Goal: Task Accomplishment & Management: Complete application form

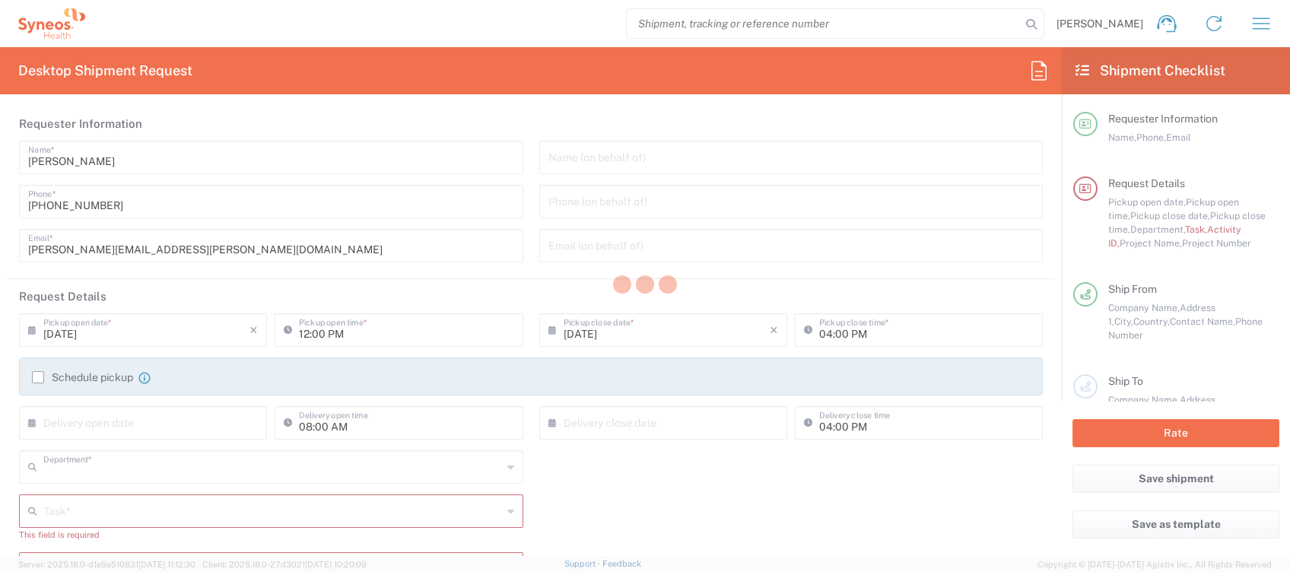
type input "4510"
type input "[GEOGRAPHIC_DATA]"
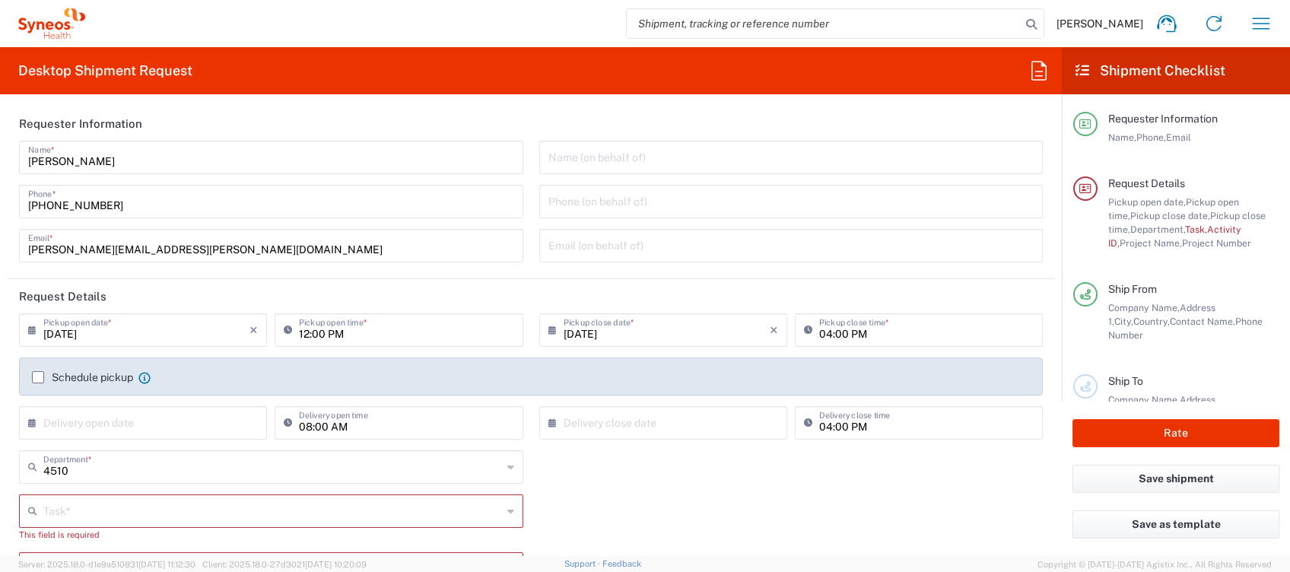
type input "Syneos Health Clinical [GEOGRAPHIC_DATA]"
click at [103, 380] on label "Schedule pickup" at bounding box center [82, 377] width 101 height 12
click at [38, 377] on input "Schedule pickup" at bounding box center [38, 377] width 0 height 0
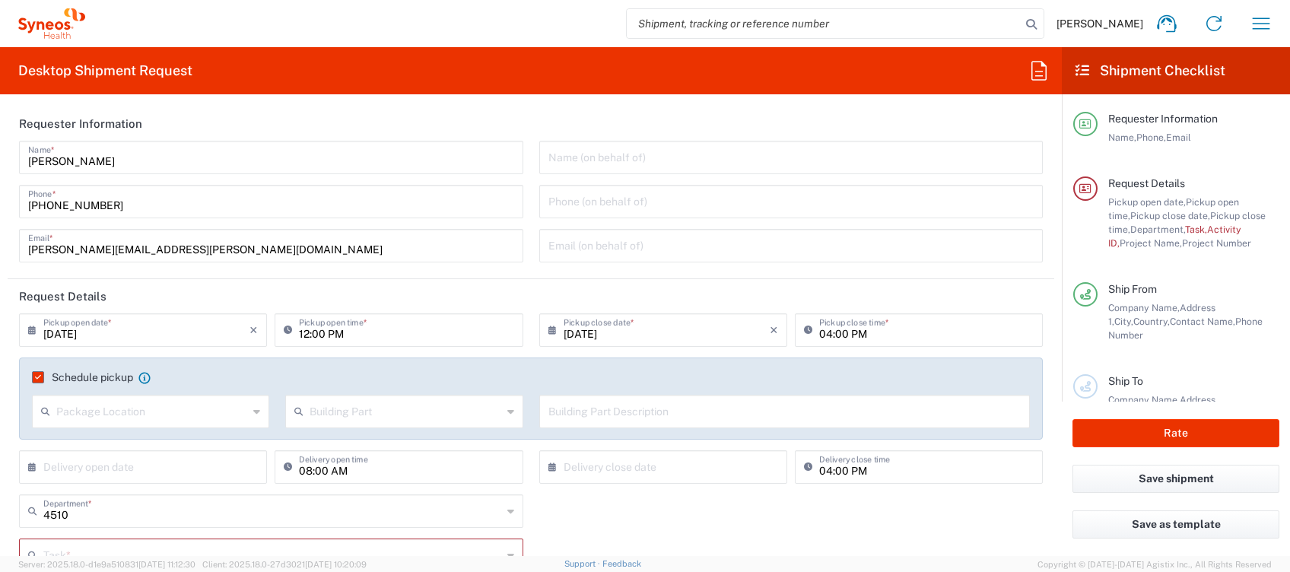
click at [306, 334] on input "12:00 PM" at bounding box center [406, 329] width 214 height 27
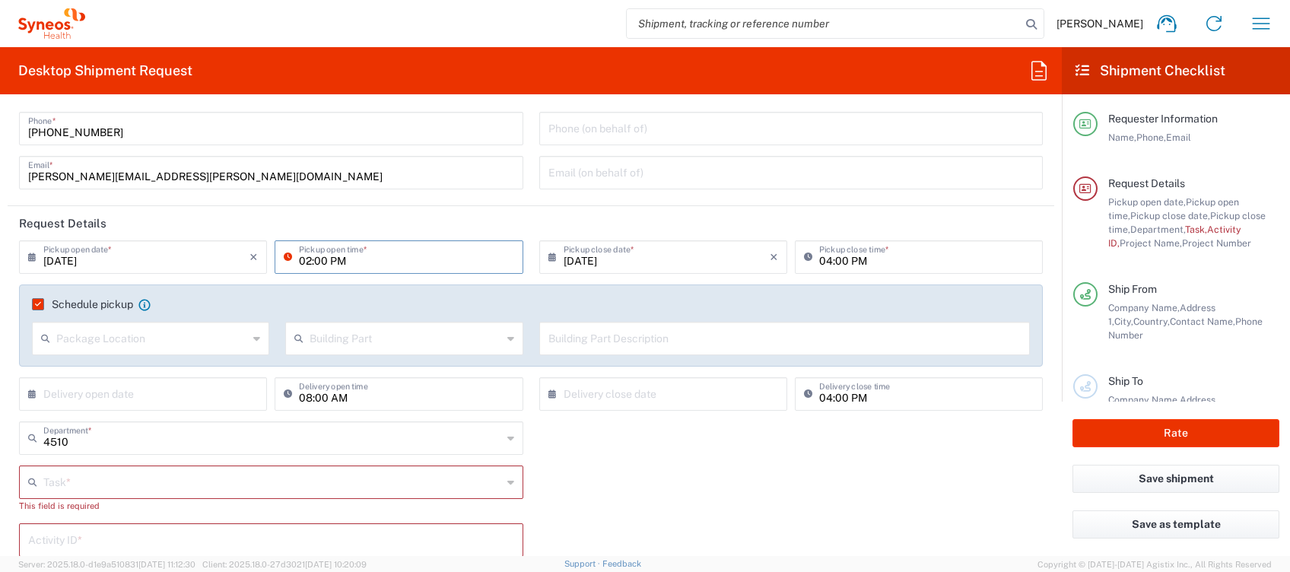
scroll to position [101, 0]
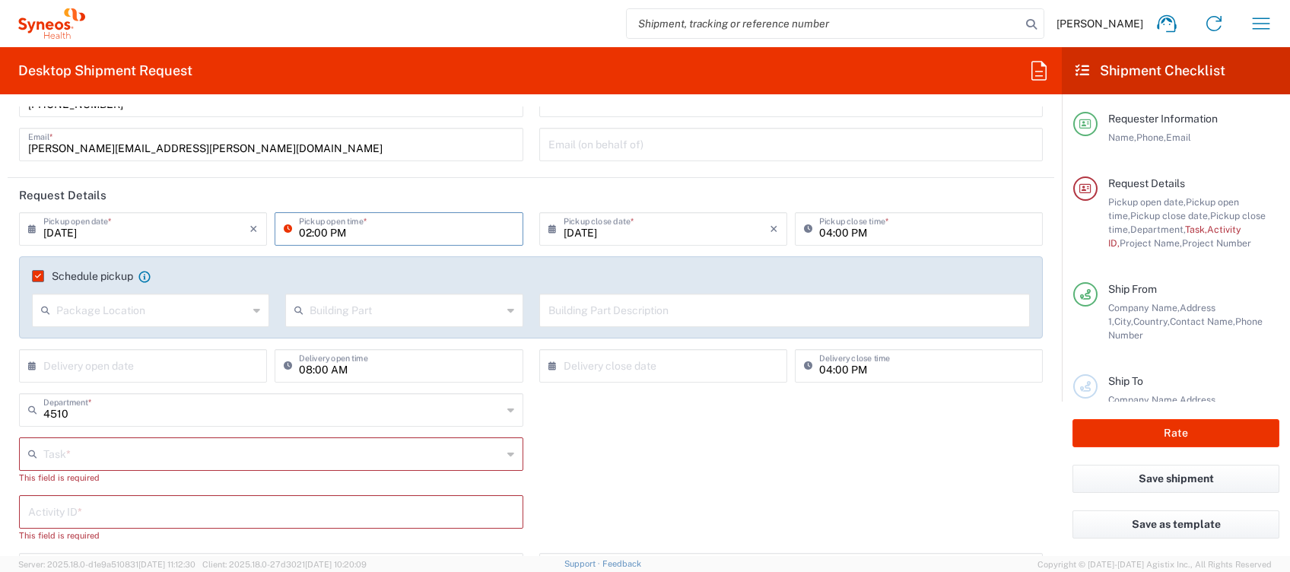
type input "02:00 PM"
click at [170, 446] on input "text" at bounding box center [272, 453] width 459 height 27
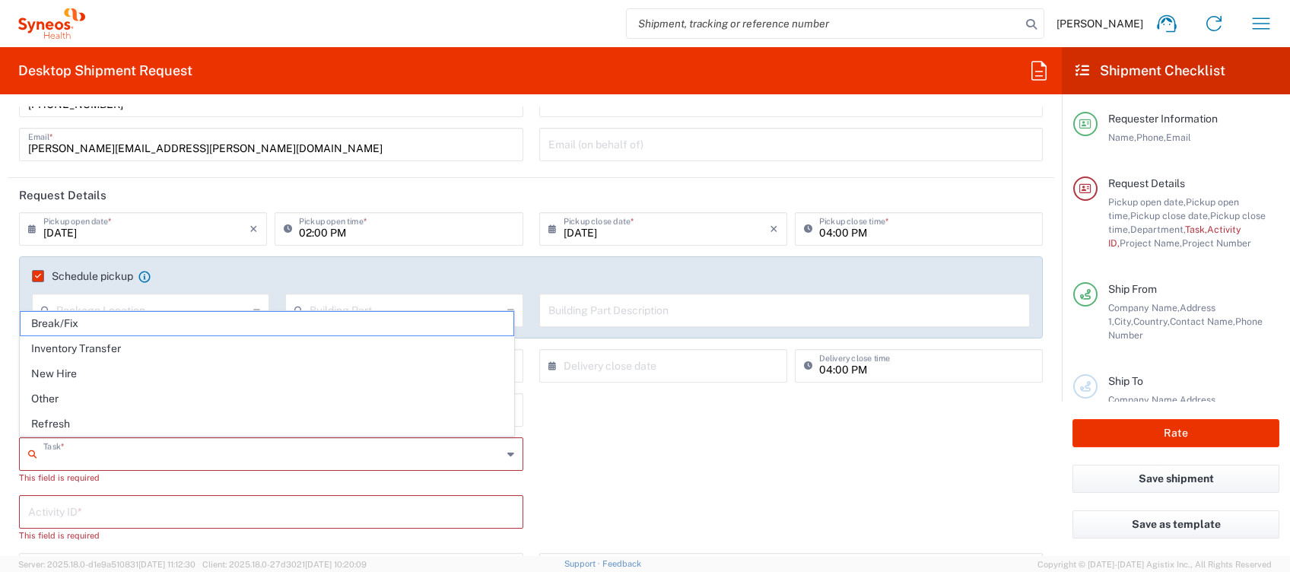
click at [131, 395] on span "Other" at bounding box center [267, 399] width 493 height 24
type input "Other"
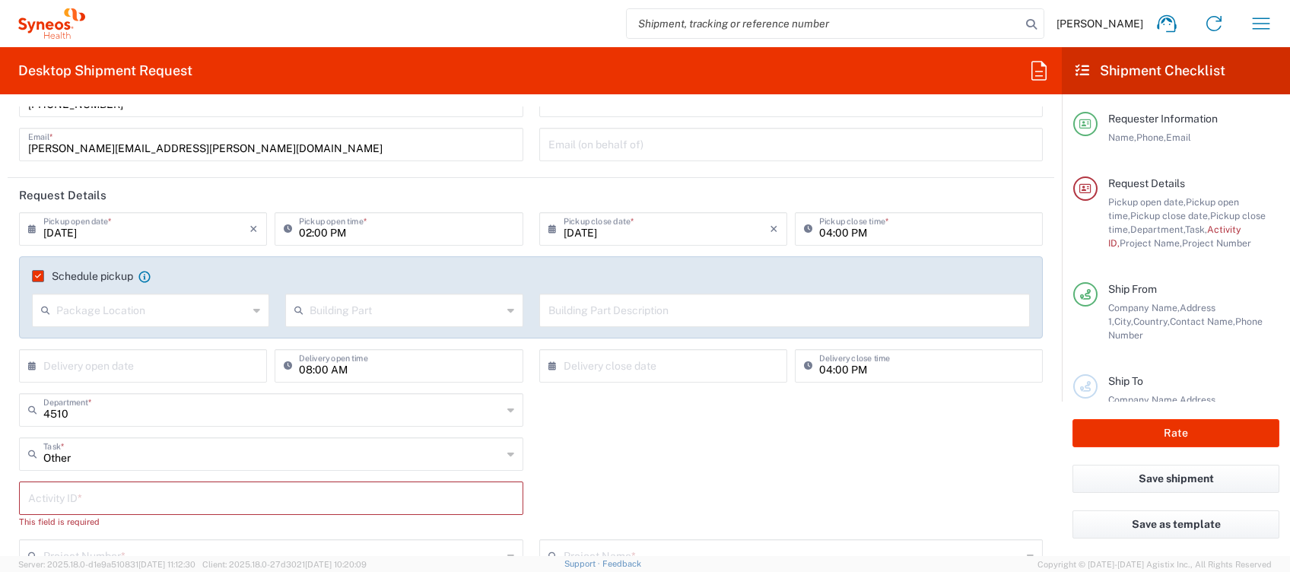
click at [141, 491] on input "text" at bounding box center [271, 497] width 486 height 27
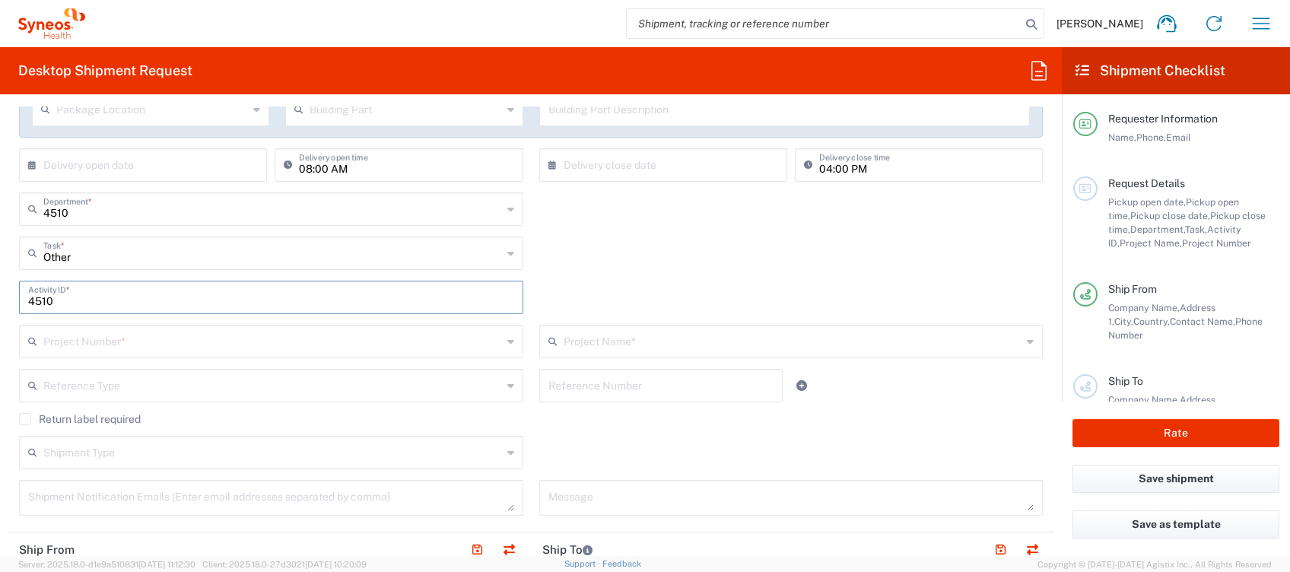
scroll to position [304, 0]
type input "4510"
click at [205, 347] on input "text" at bounding box center [272, 338] width 459 height 27
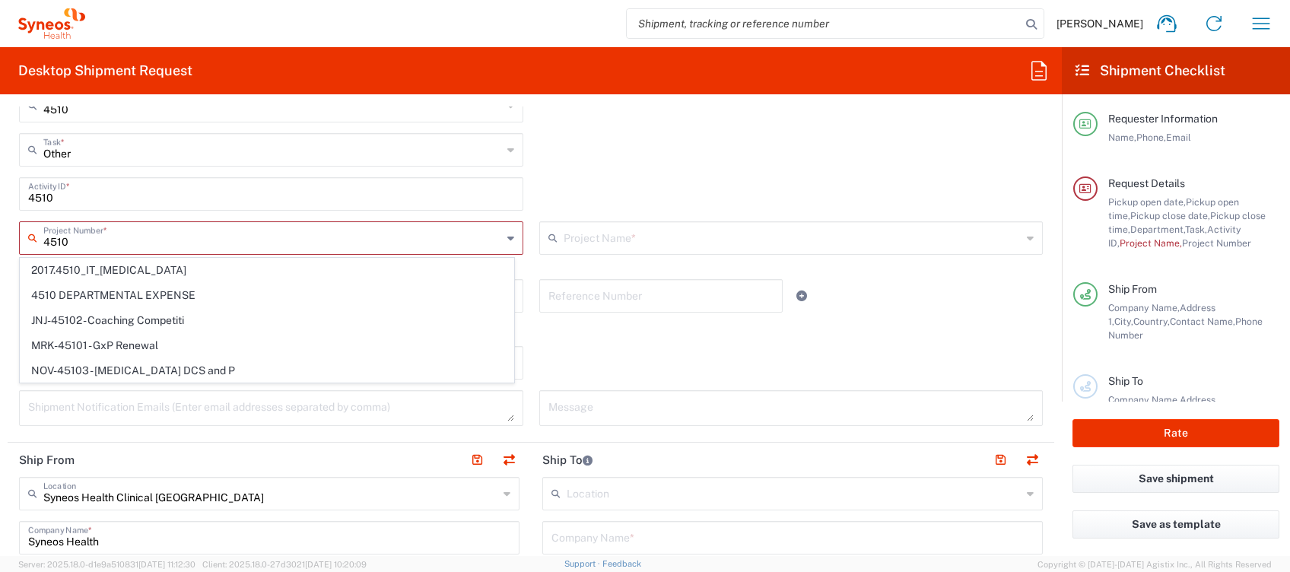
scroll to position [0, 0]
click at [170, 288] on span "4510 DEPARTMENTAL EXPENSE" at bounding box center [267, 296] width 493 height 24
type input "4510 DEPARTMENTAL EXPENSE"
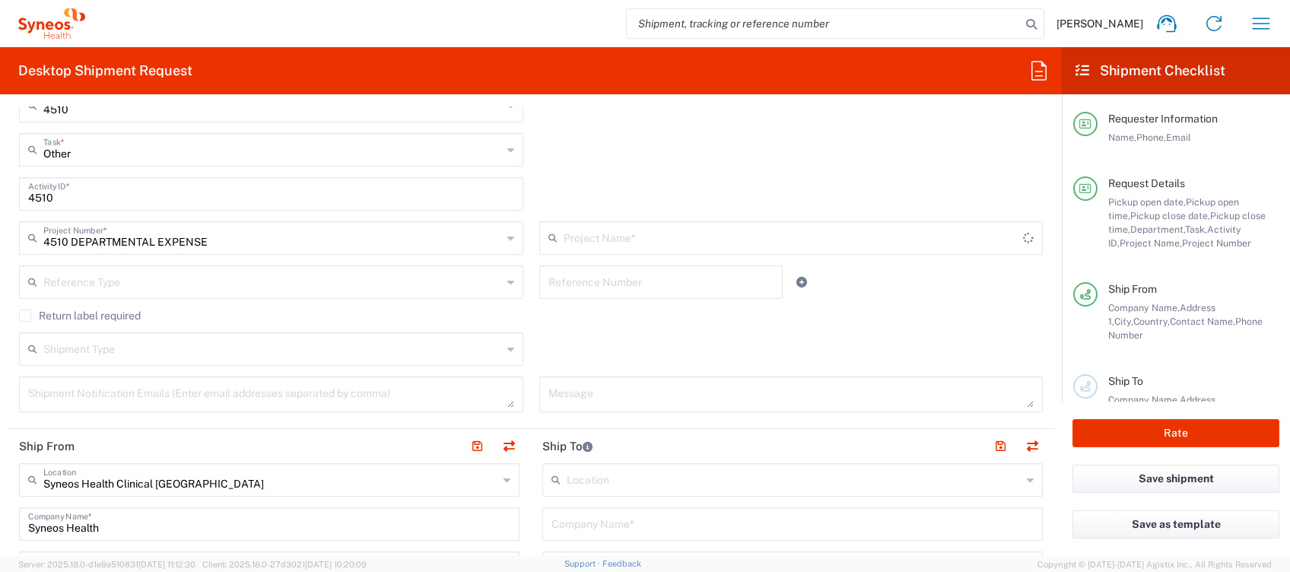
type input "4510 DEPARTMENTAL EXPENSE"
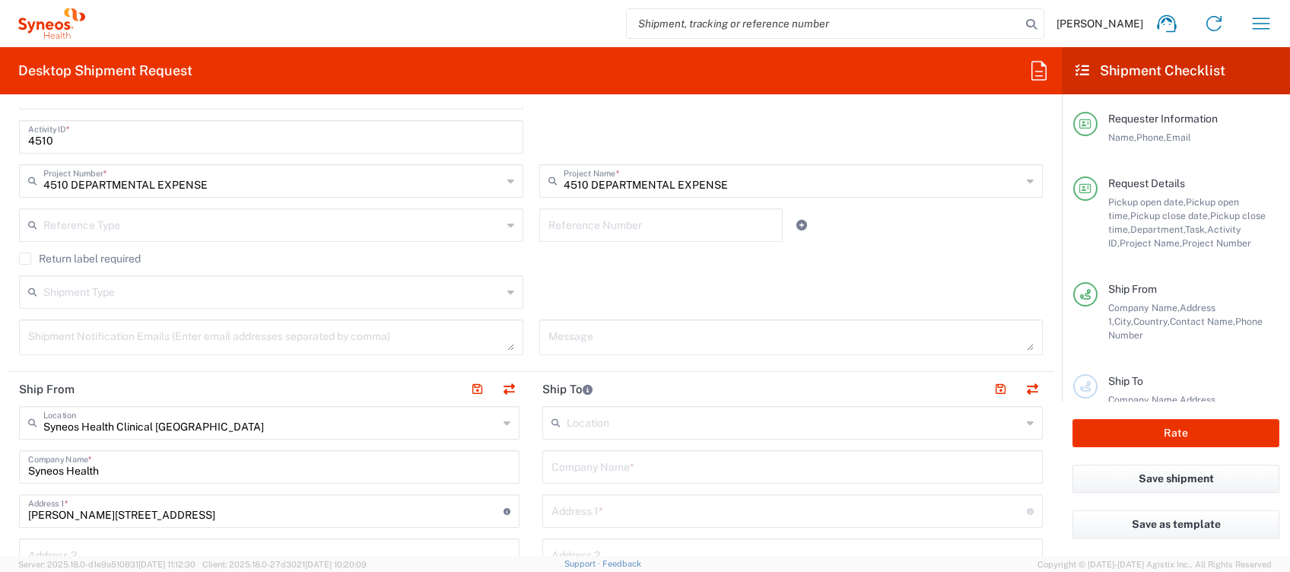
scroll to position [507, 0]
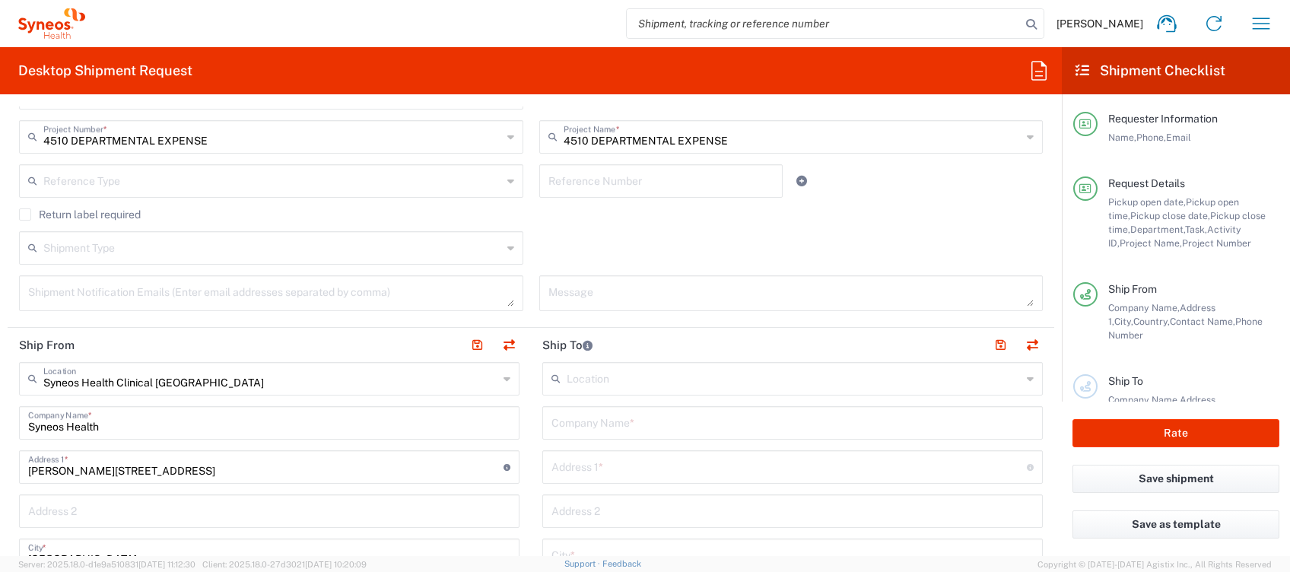
click at [667, 430] on input "text" at bounding box center [792, 421] width 482 height 27
type input "Syneso"
click at [646, 473] on input "text" at bounding box center [788, 466] width 475 height 27
paste input "[STREET_ADDRESS][PERSON_NAME]. 23600 [PERSON_NAME] ([GEOGRAPHIC_DATA]). TLF [PH…"
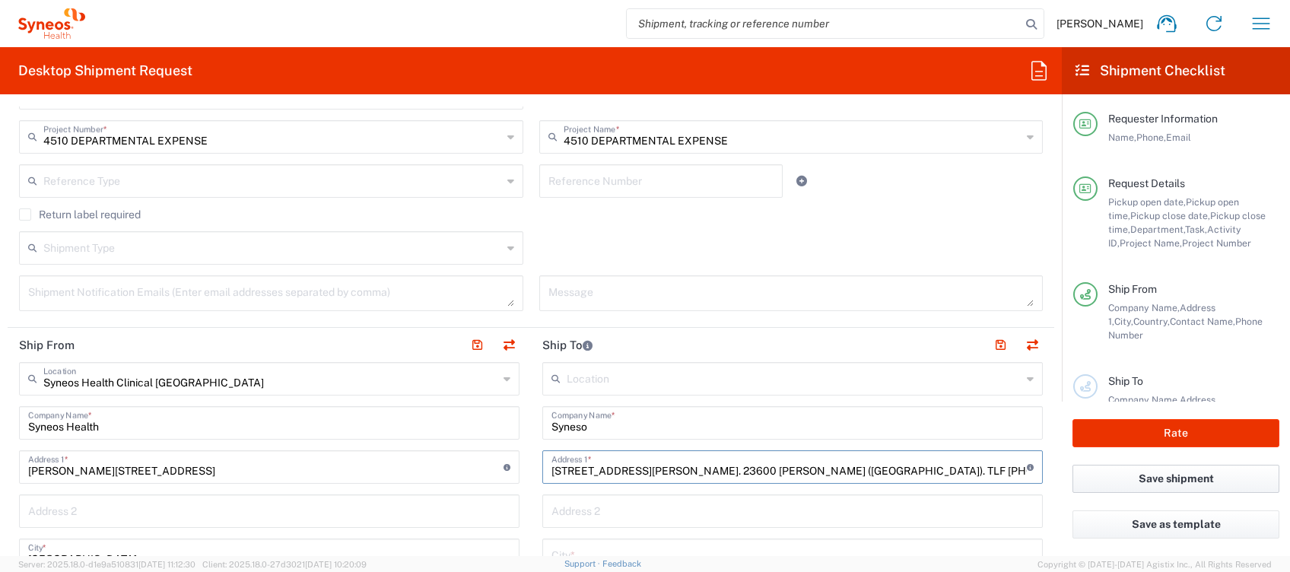
drag, startPoint x: 636, startPoint y: 464, endPoint x: 1199, endPoint y: 468, distance: 563.6
click at [1199, 468] on div "Desktop Shipment Request Requester Information [PERSON_NAME] Name * [PHONE_NUMB…" at bounding box center [645, 301] width 1290 height 509
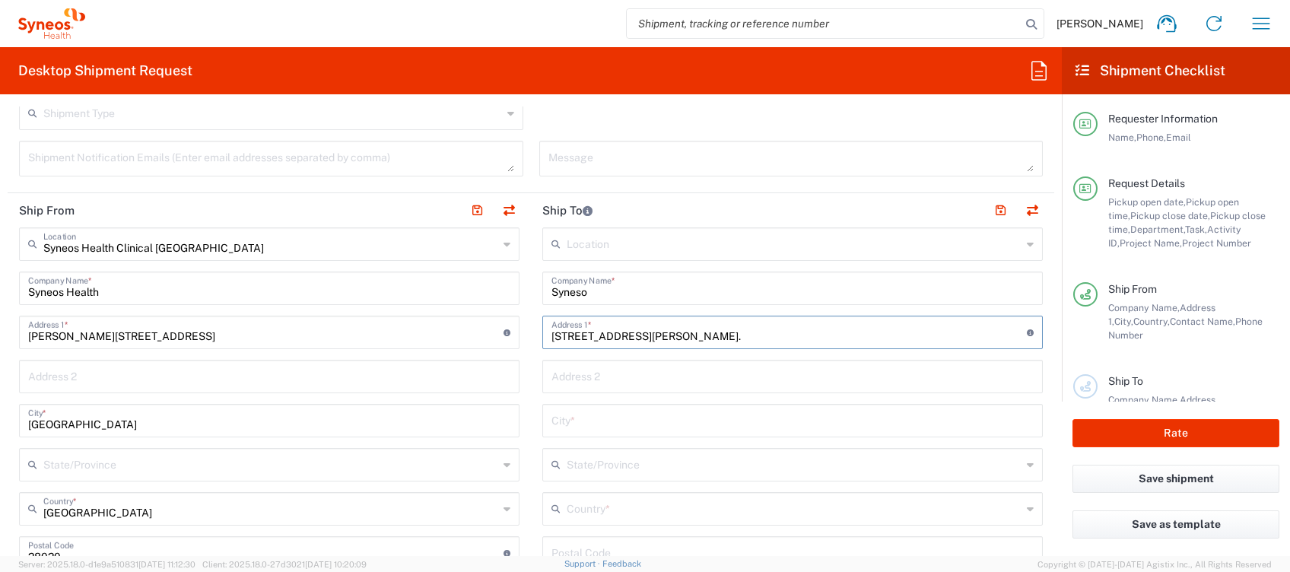
scroll to position [710, 0]
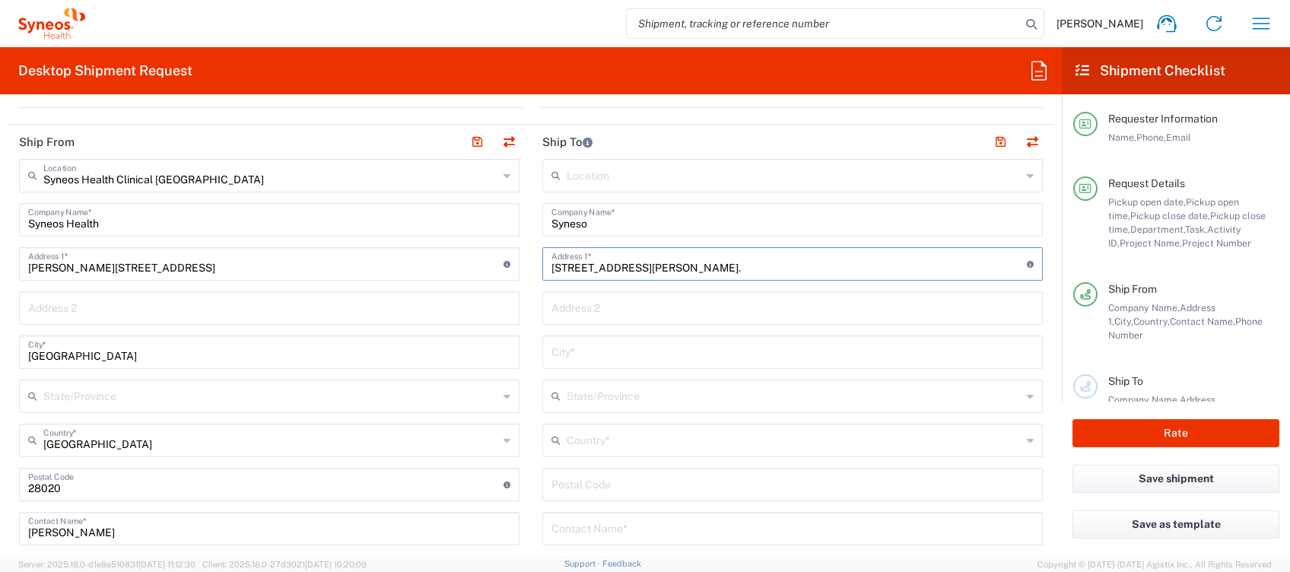
type input "[STREET_ADDRESS][PERSON_NAME]."
click at [586, 346] on input "text" at bounding box center [792, 351] width 482 height 27
paste input "23600 [PERSON_NAME] ([GEOGRAPHIC_DATA]). TLF [PHONE_NUMBER]"
type input "23600 [PERSON_NAME] ([GEOGRAPHIC_DATA]). TLF [PHONE_NUMBER]"
click at [587, 479] on input "undefined" at bounding box center [792, 483] width 482 height 27
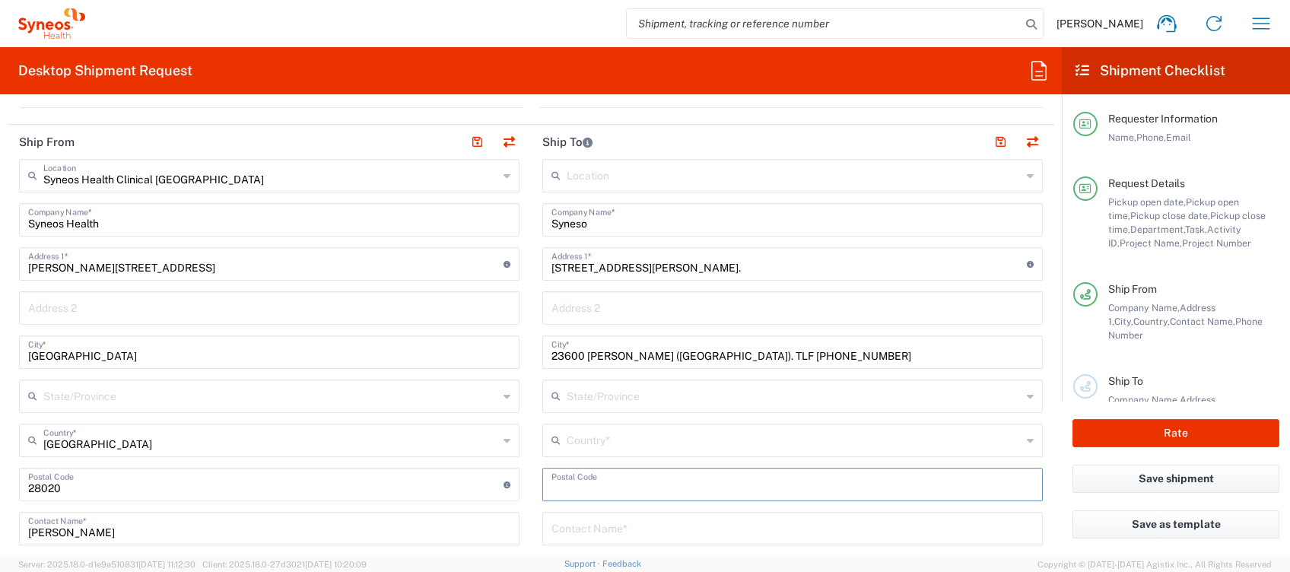
paste input "23600 [PERSON_NAME] ([GEOGRAPHIC_DATA]). TLF [PHONE_NUMBER]"
type input "23600 [PERSON_NAME] ([GEOGRAPHIC_DATA]). TLF [PHONE_NUMBER]"
drag, startPoint x: 575, startPoint y: 354, endPoint x: 462, endPoint y: 354, distance: 112.6
click at [478, 354] on div "Ship From Syneos Health Clinical [GEOGRAPHIC_DATA] Location Syneos Health Clini…" at bounding box center [531, 508] width 1046 height 767
type input "[PERSON_NAME] ([GEOGRAPHIC_DATA]). TLF [PHONE_NUMBER]"
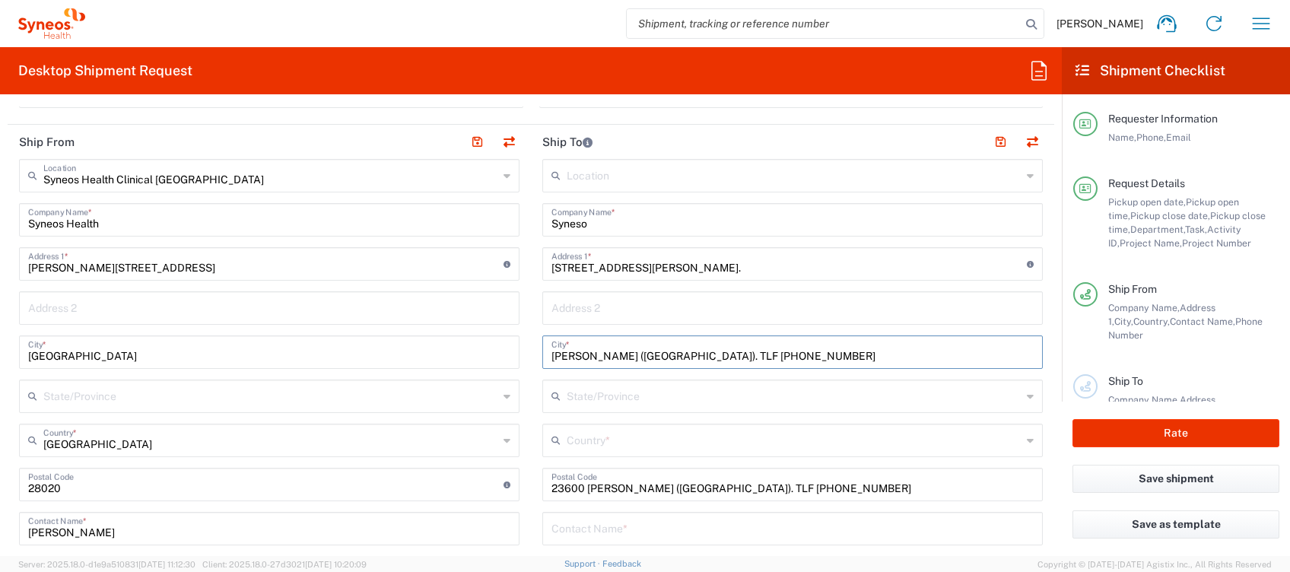
click at [658, 262] on input "[STREET_ADDRESS][PERSON_NAME]." at bounding box center [788, 262] width 475 height 27
click at [629, 264] on input "[STREET_ADDRESS][PERSON_NAME]. [PERSON_NAME]" at bounding box center [788, 262] width 475 height 27
type input "[STREET_ADDRESS][PERSON_NAME]. [PERSON_NAME]"
click at [636, 350] on input "[PERSON_NAME] ([GEOGRAPHIC_DATA]). TLF [PHONE_NUMBER]" at bounding box center [792, 351] width 482 height 27
drag, startPoint x: 669, startPoint y: 484, endPoint x: 441, endPoint y: 506, distance: 229.2
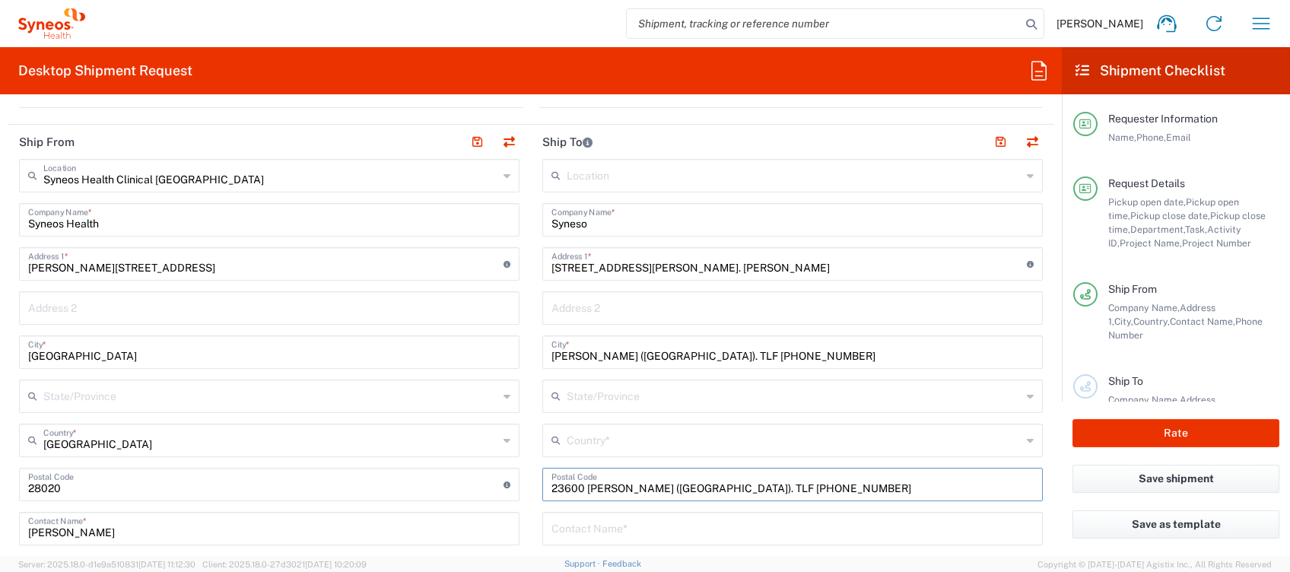
click at [453, 500] on div "Ship From Syneos Health Clinical [GEOGRAPHIC_DATA] Location Syneos Health Clini…" at bounding box center [531, 508] width 1046 height 767
type input "635154522"
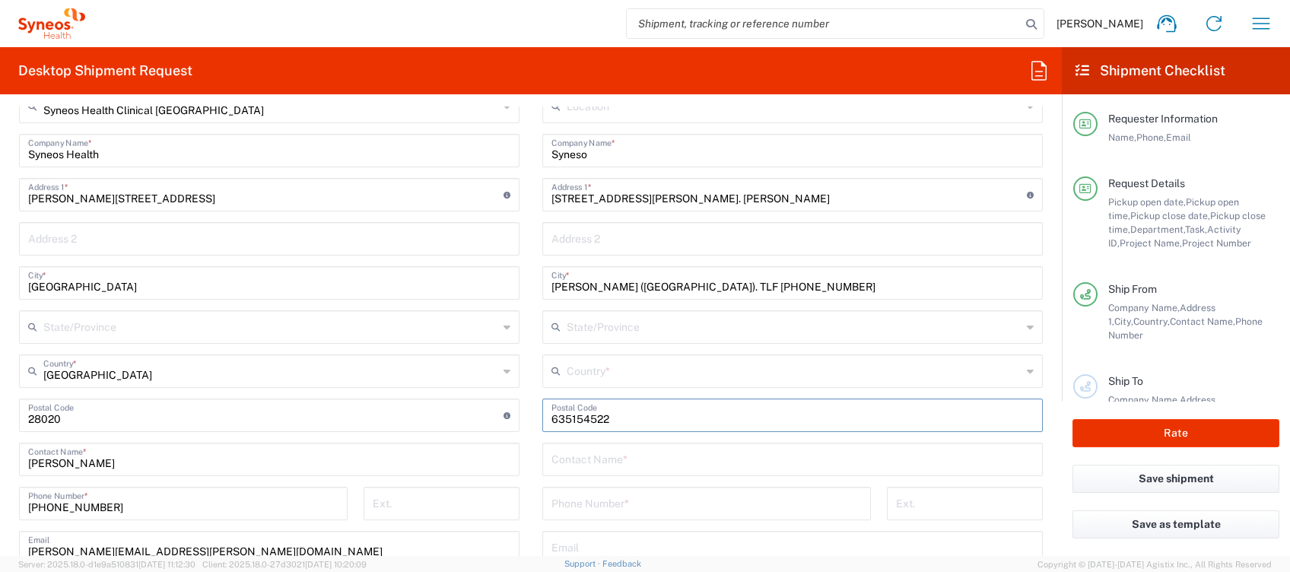
scroll to position [811, 0]
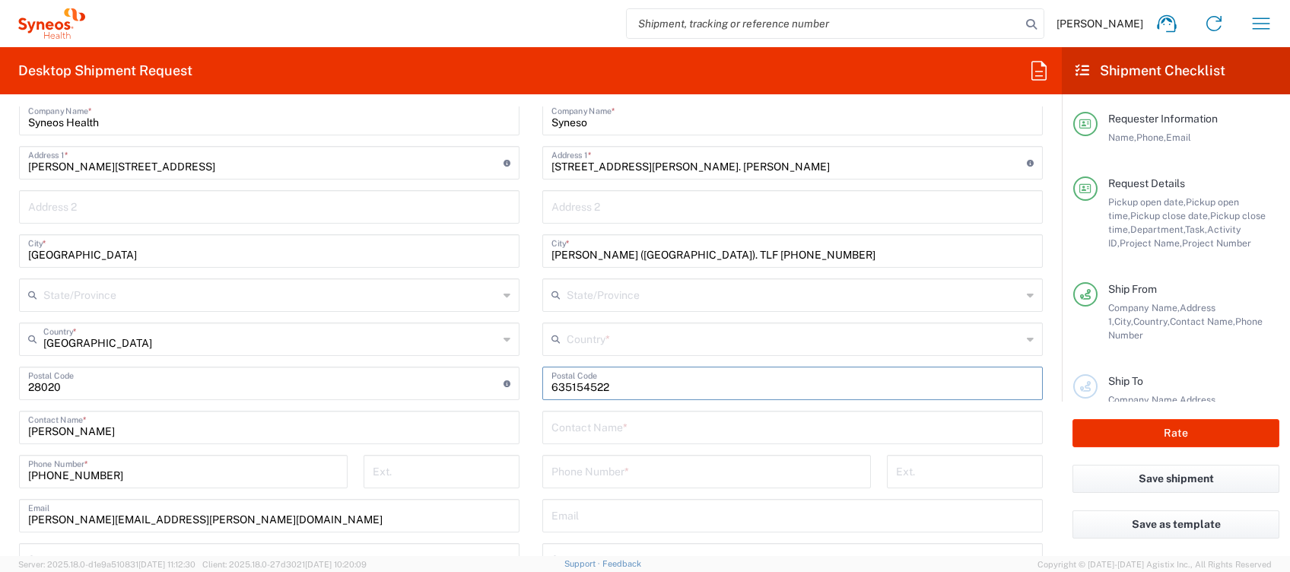
drag, startPoint x: 612, startPoint y: 388, endPoint x: 453, endPoint y: 381, distance: 159.9
click at [456, 382] on div "Ship From Syneos Health Clinical [GEOGRAPHIC_DATA] Location Syneos Health Clini…" at bounding box center [531, 407] width 1046 height 767
click at [576, 465] on input "tel" at bounding box center [706, 470] width 310 height 27
paste input "635154522"
type input "635154522"
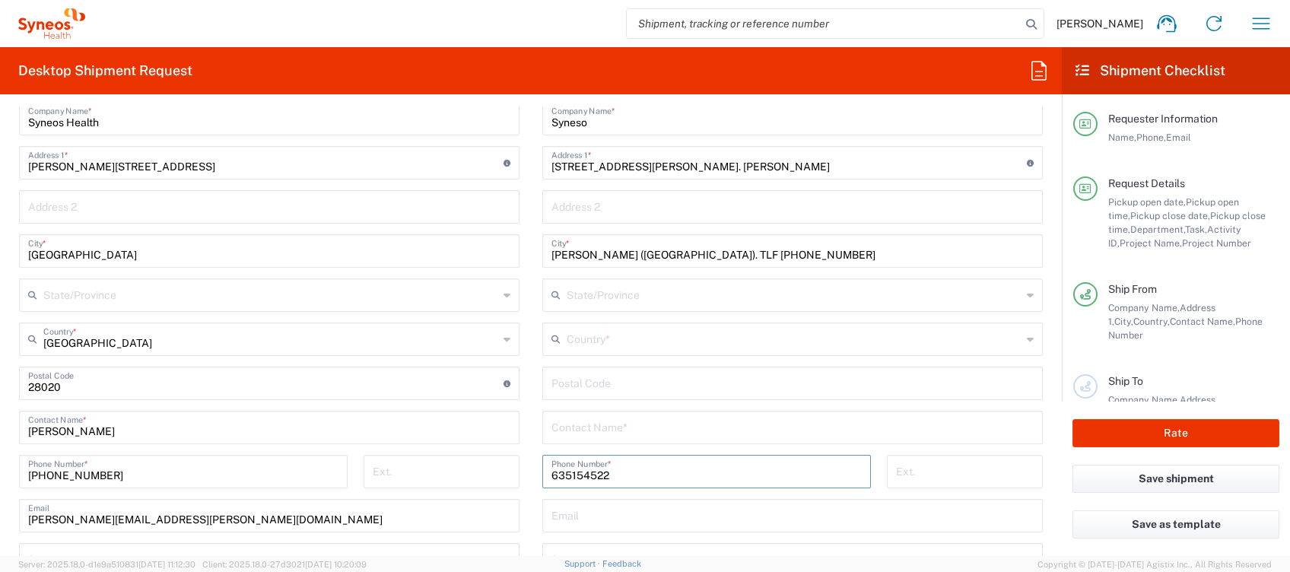
click at [589, 434] on input "text" at bounding box center [792, 426] width 482 height 27
click at [585, 389] on input "undefined" at bounding box center [792, 382] width 482 height 27
paste input "635154522"
type input "635154522"
click at [475, 377] on div "Ship From Syneos Health Clinical [GEOGRAPHIC_DATA] Location Syneos Health Clini…" at bounding box center [531, 407] width 1046 height 767
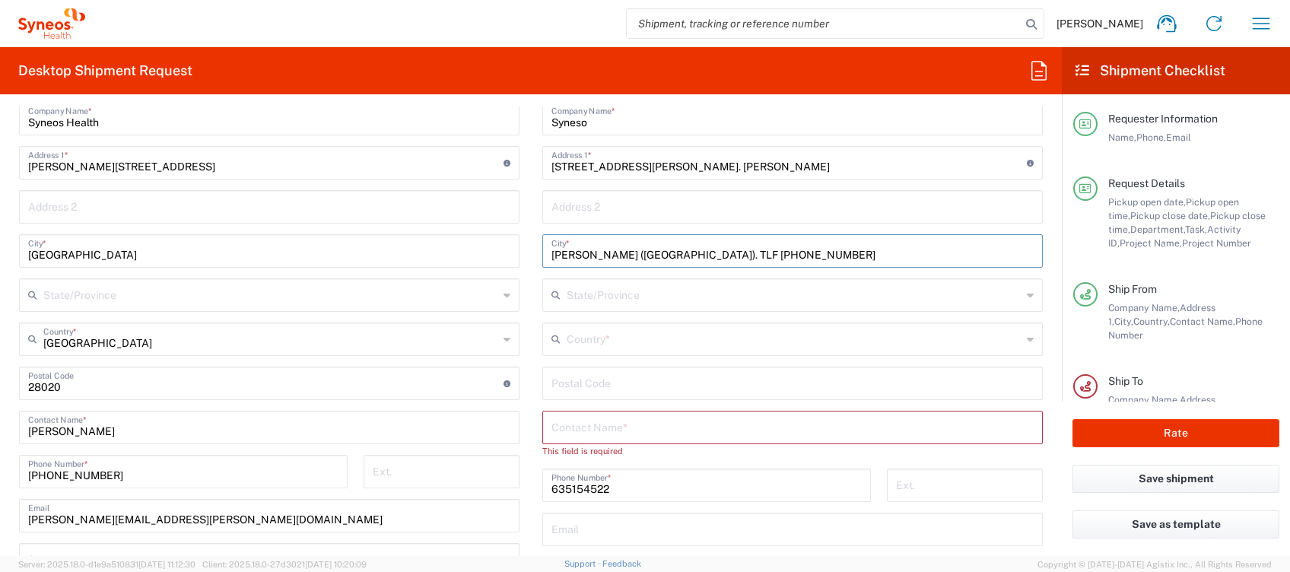
drag, startPoint x: 672, startPoint y: 253, endPoint x: 389, endPoint y: 255, distance: 282.9
click at [426, 251] on div "Ship From Syneos Health Clinical [GEOGRAPHIC_DATA] Location Syneos Health Clini…" at bounding box center [531, 407] width 1046 height 767
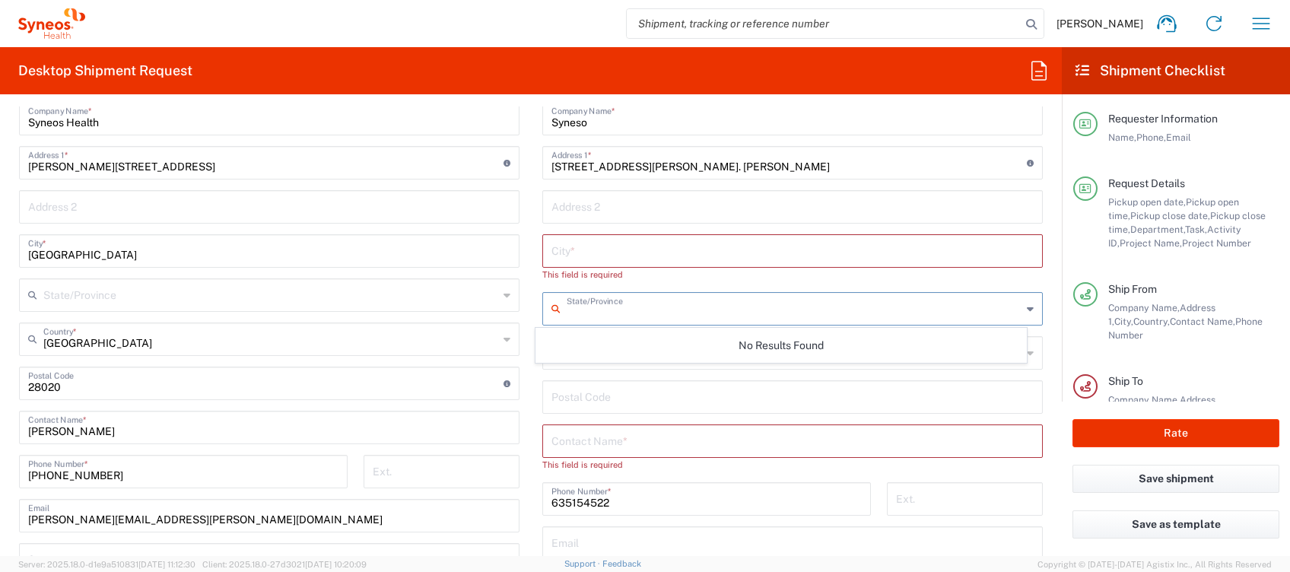
click at [578, 306] on input "text" at bounding box center [794, 307] width 455 height 27
click at [573, 343] on div "No Results Found" at bounding box center [780, 345] width 491 height 35
click at [572, 387] on input "undefined" at bounding box center [792, 396] width 482 height 27
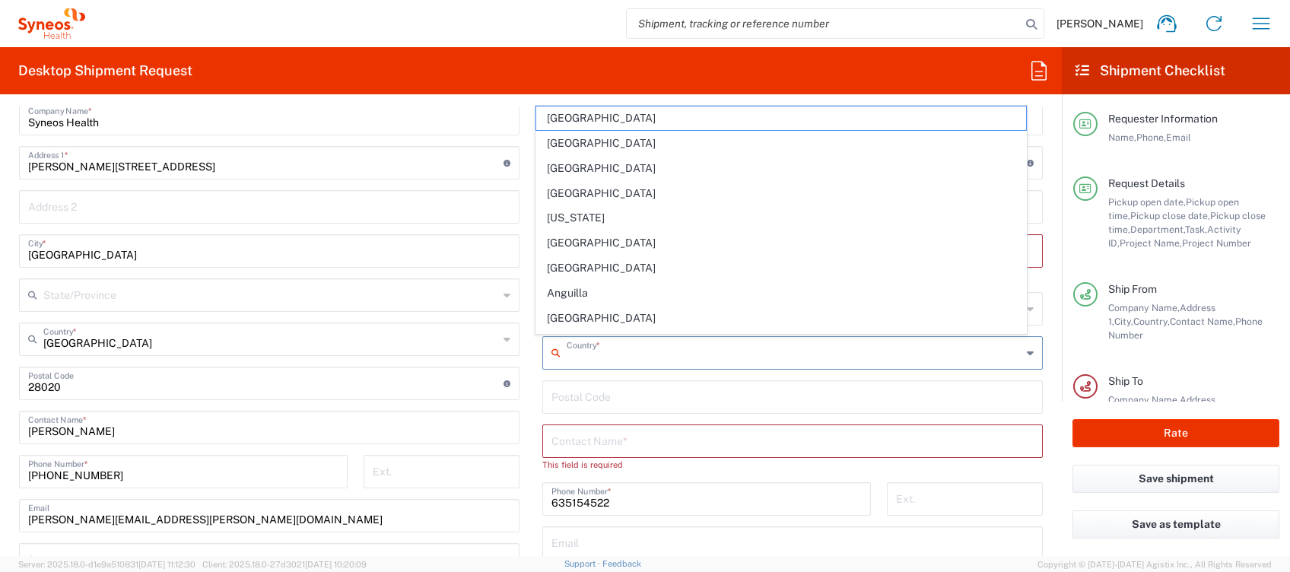
click at [567, 359] on input "text" at bounding box center [794, 351] width 455 height 27
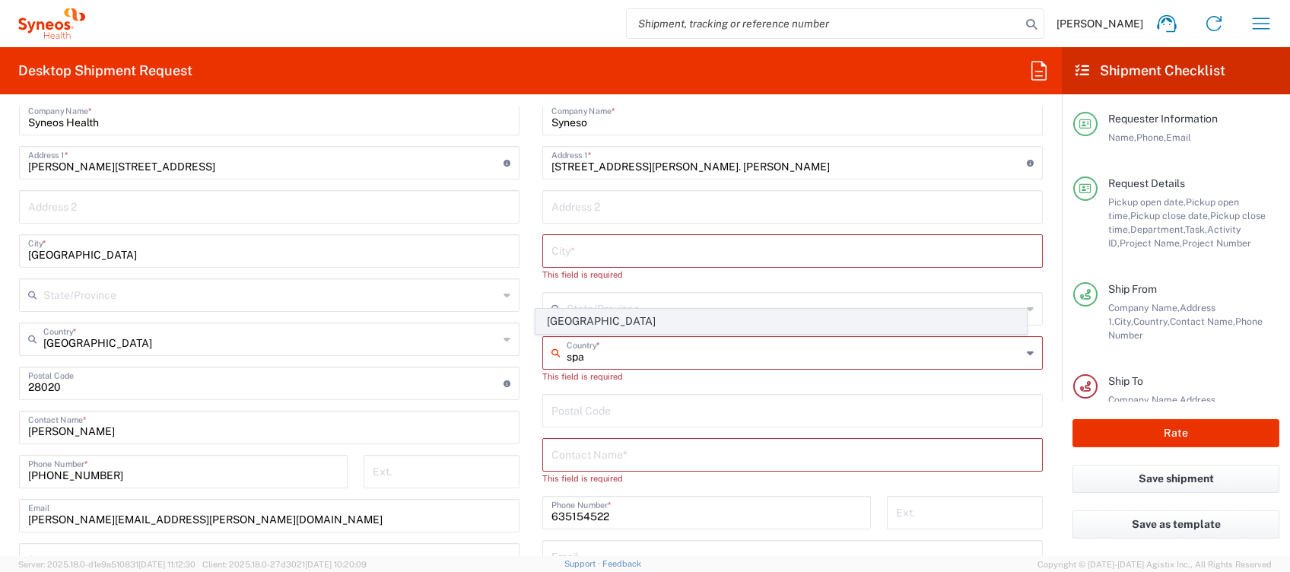
click at [557, 313] on span "[GEOGRAPHIC_DATA]" at bounding box center [781, 322] width 490 height 24
type input "[GEOGRAPHIC_DATA]"
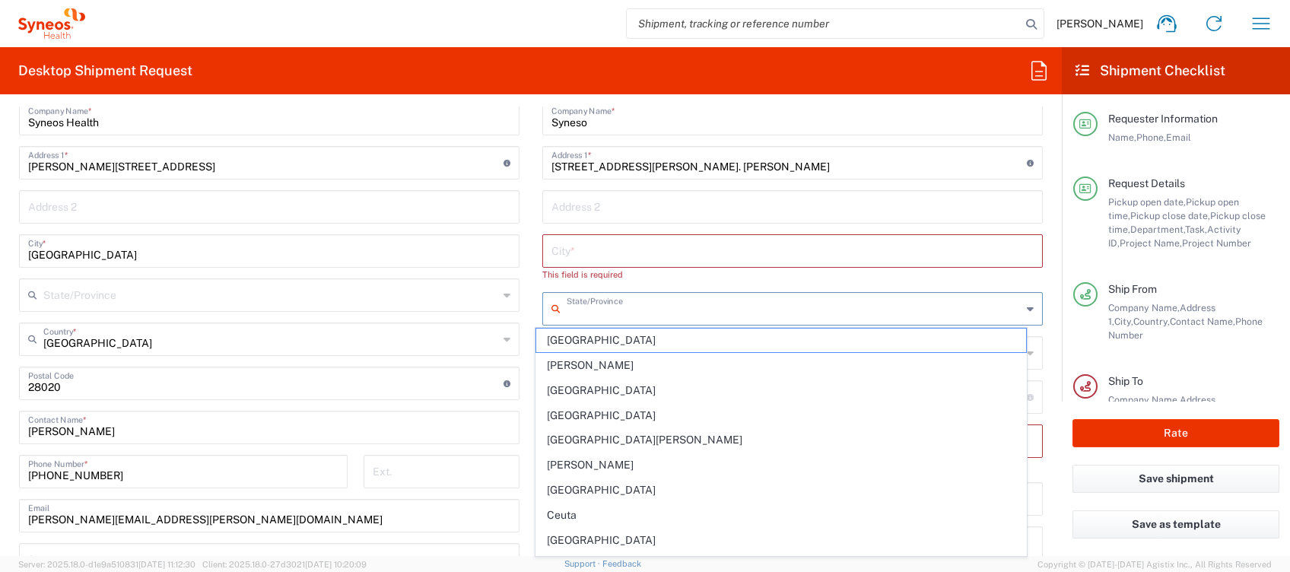
click at [581, 312] on input "text" at bounding box center [794, 307] width 455 height 27
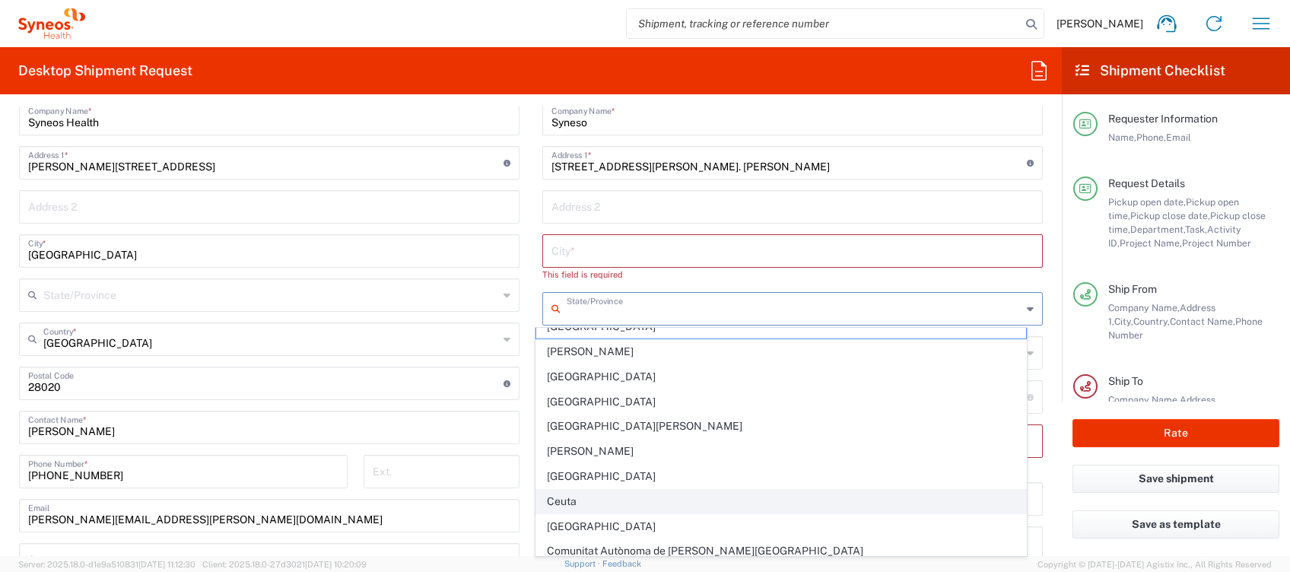
scroll to position [0, 0]
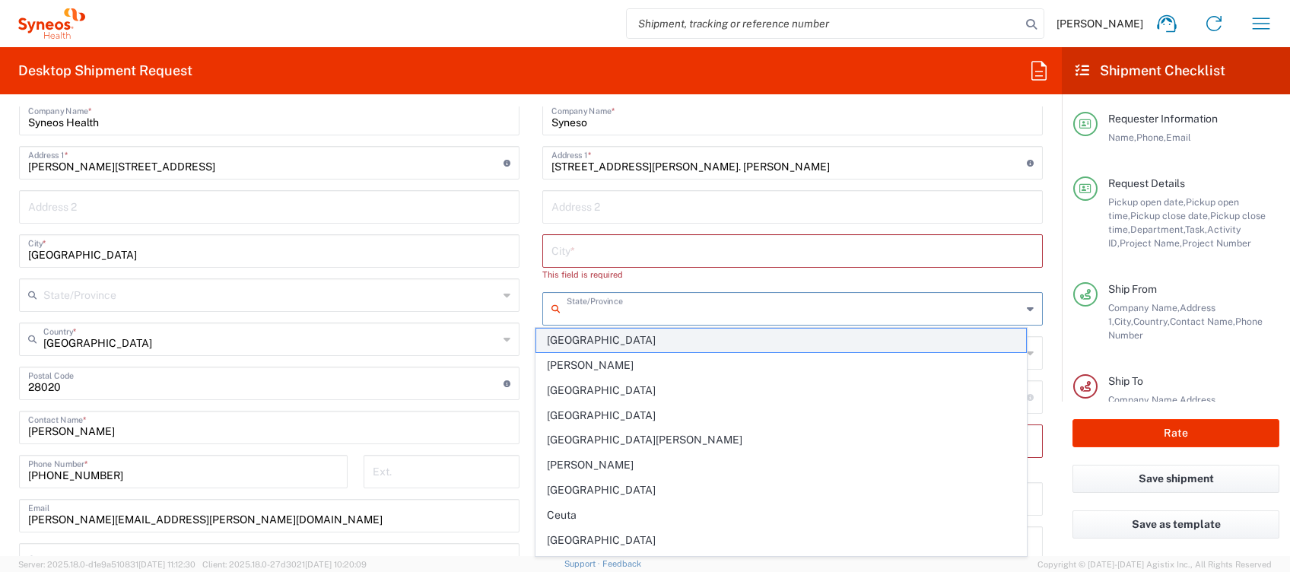
click at [604, 341] on span "[GEOGRAPHIC_DATA]" at bounding box center [781, 341] width 490 height 24
type input "[GEOGRAPHIC_DATA]"
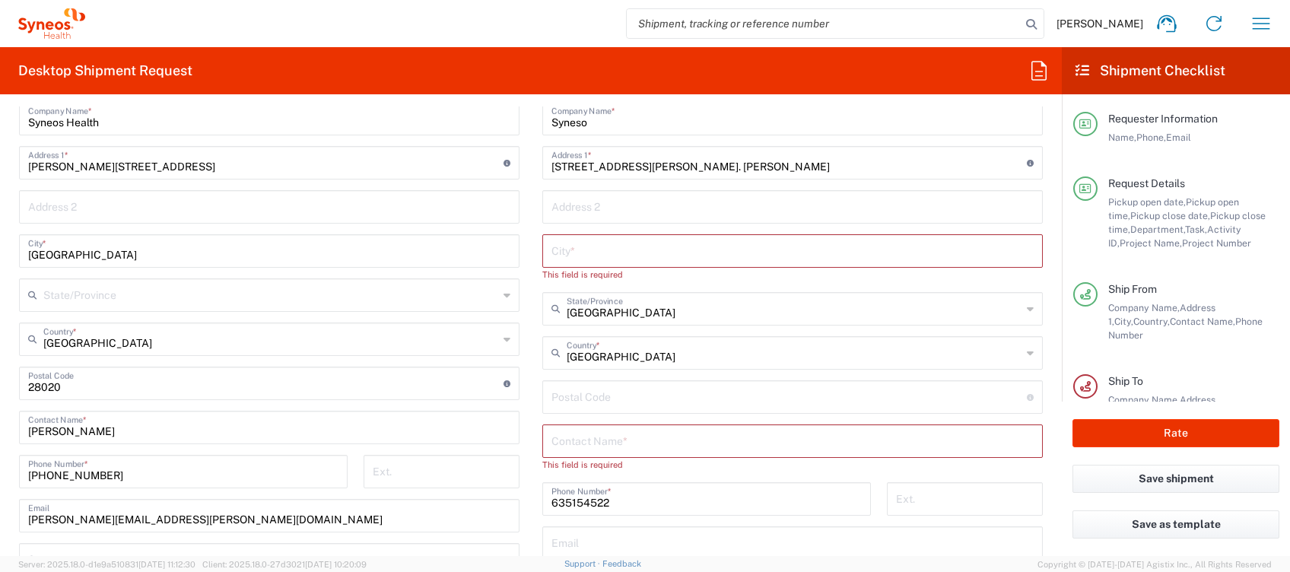
click at [588, 242] on input "text" at bounding box center [792, 250] width 482 height 27
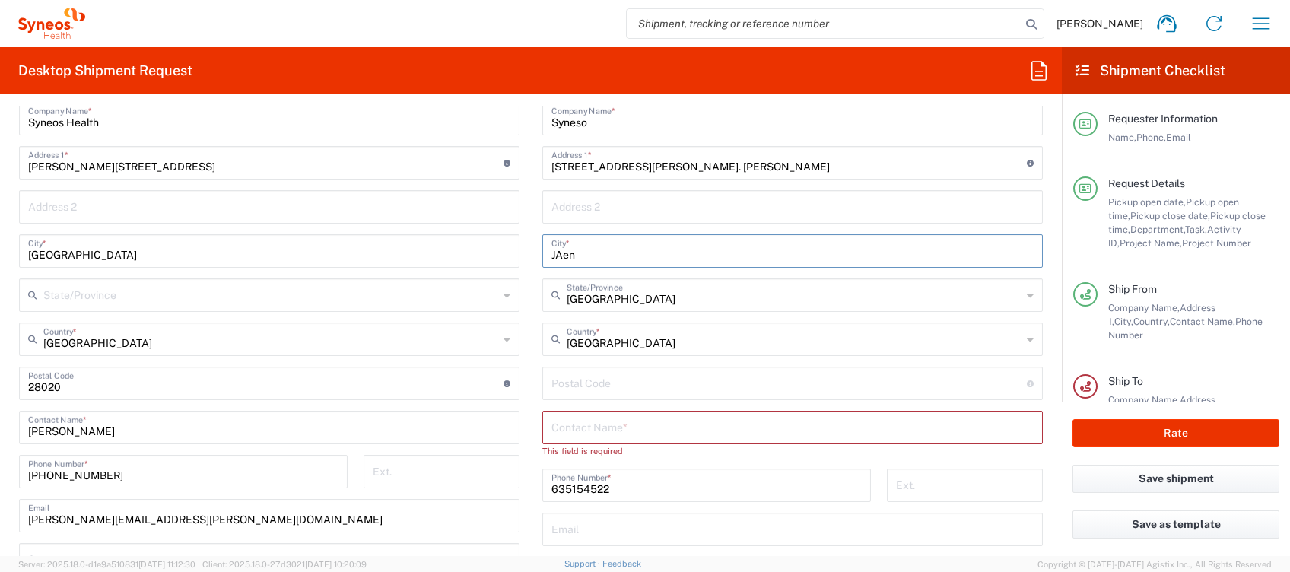
type input "JAen"
drag, startPoint x: 586, startPoint y: 386, endPoint x: 596, endPoint y: 382, distance: 10.9
click at [586, 386] on input "undefined" at bounding box center [788, 382] width 475 height 27
paste input "23600"
type input "23600"
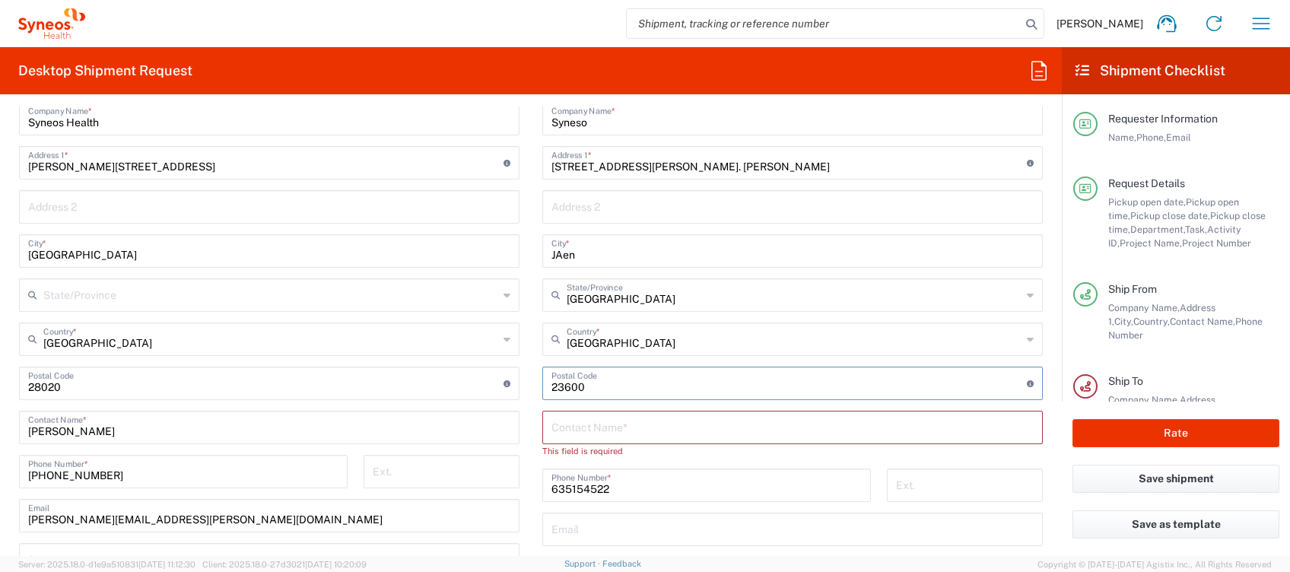
click at [560, 425] on input "text" at bounding box center [792, 426] width 482 height 27
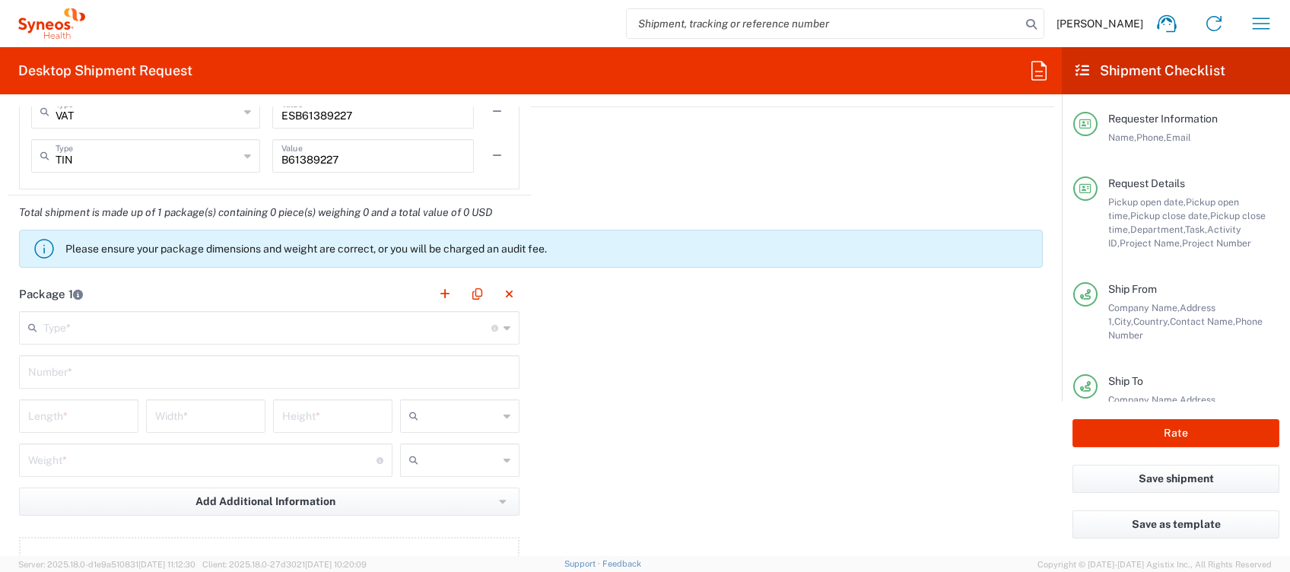
scroll to position [1419, 0]
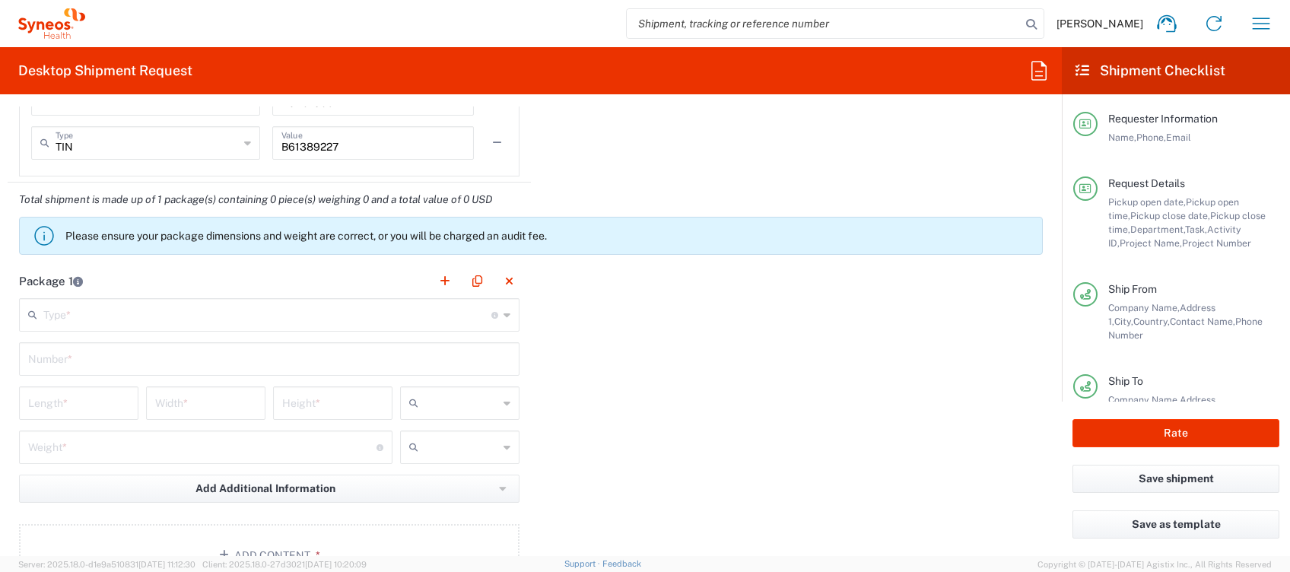
type input "[PERSON_NAME]"
click at [237, 315] on input "text" at bounding box center [267, 313] width 448 height 27
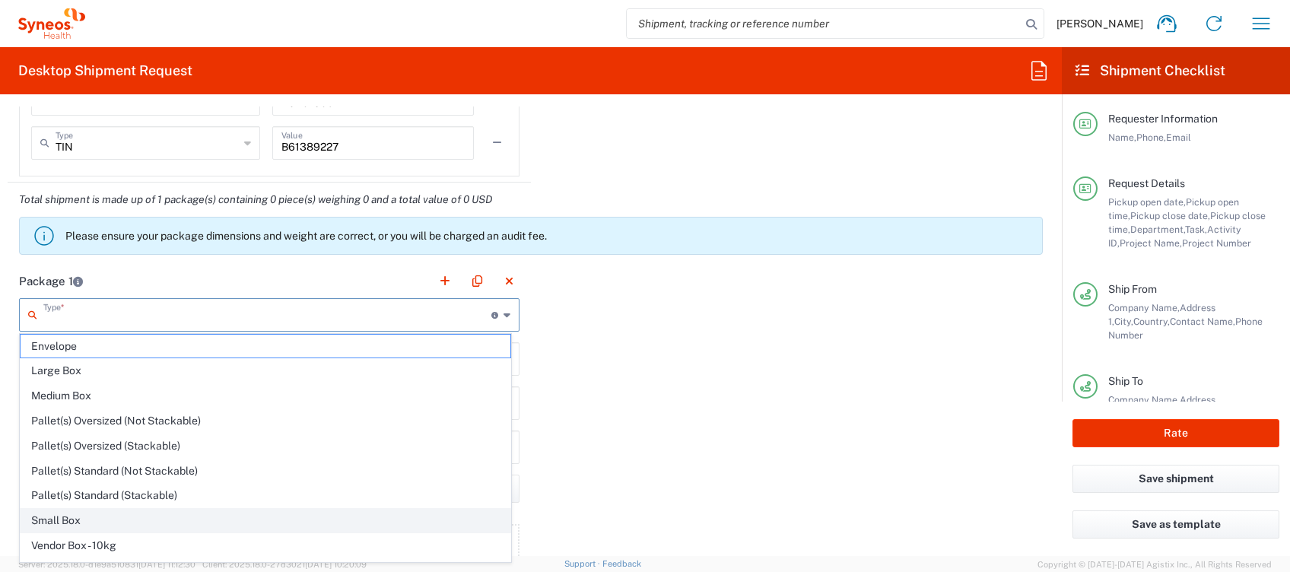
scroll to position [43, 0]
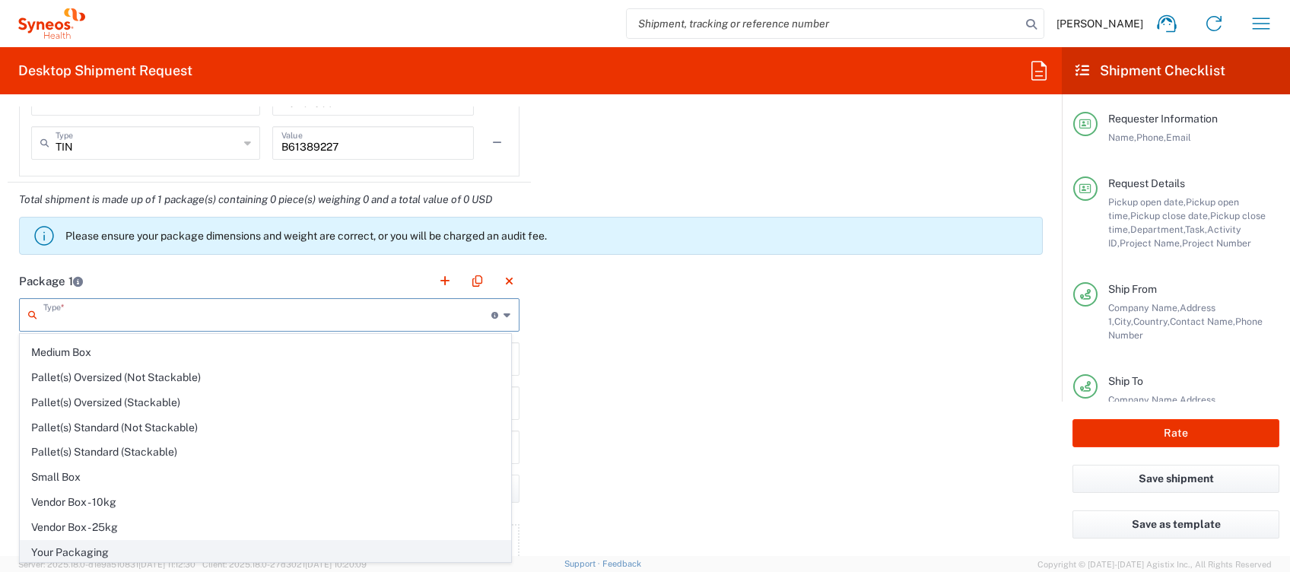
click at [113, 541] on span "Your Packaging" at bounding box center [266, 553] width 490 height 24
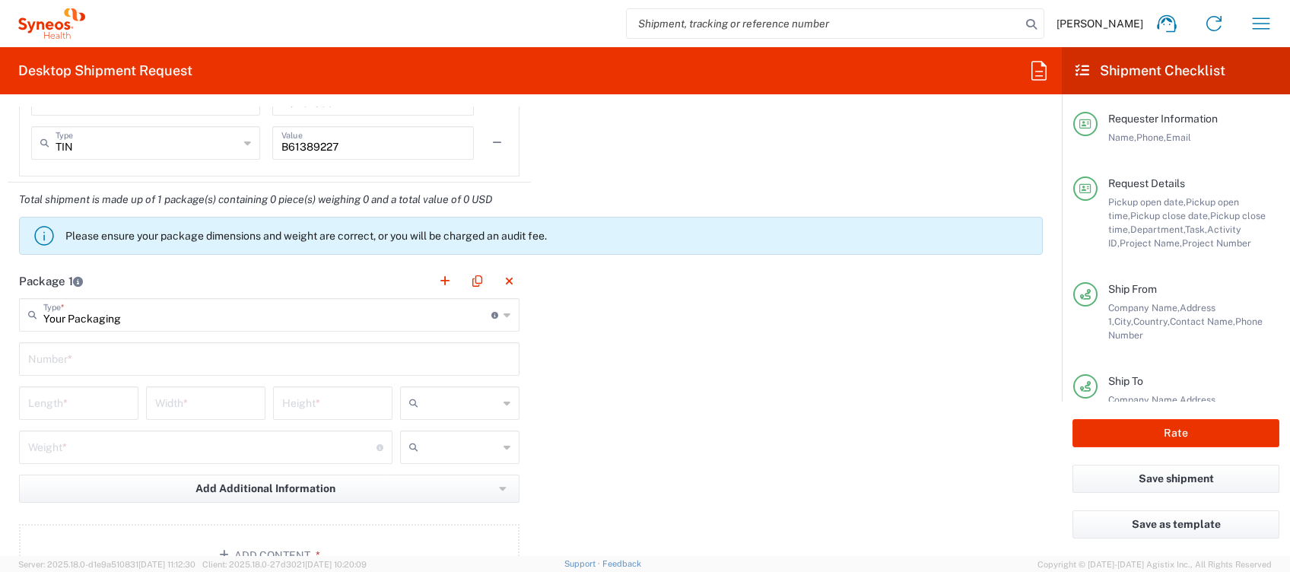
click at [502, 316] on div "Your Packaging Type * Material used to package goods" at bounding box center [269, 314] width 500 height 33
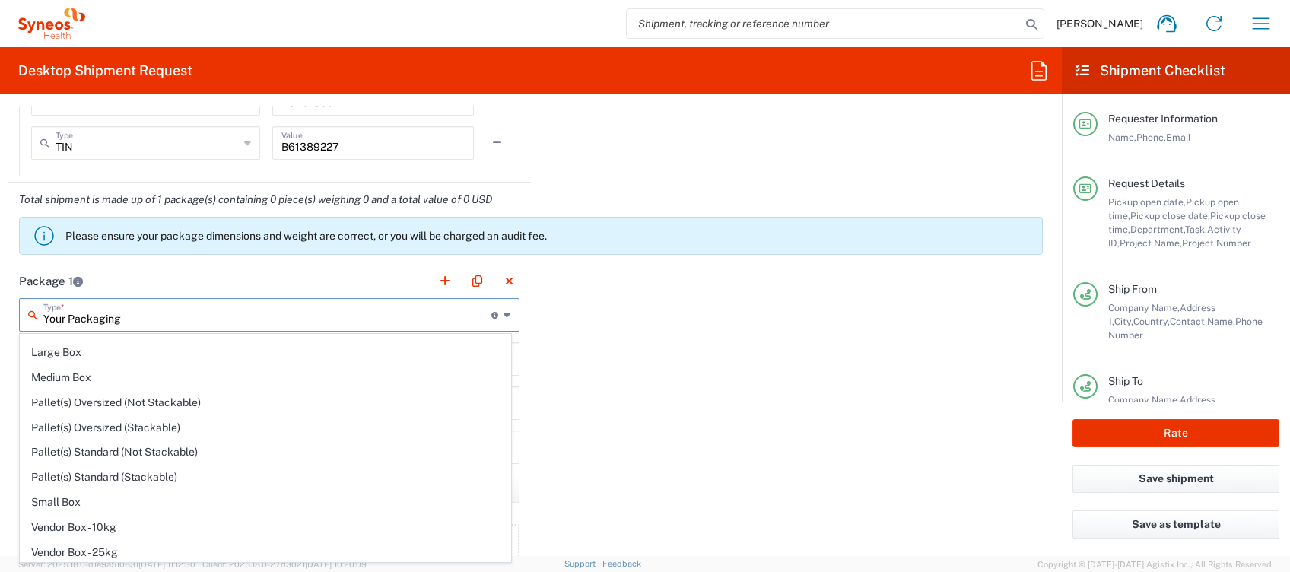
scroll to position [0, 0]
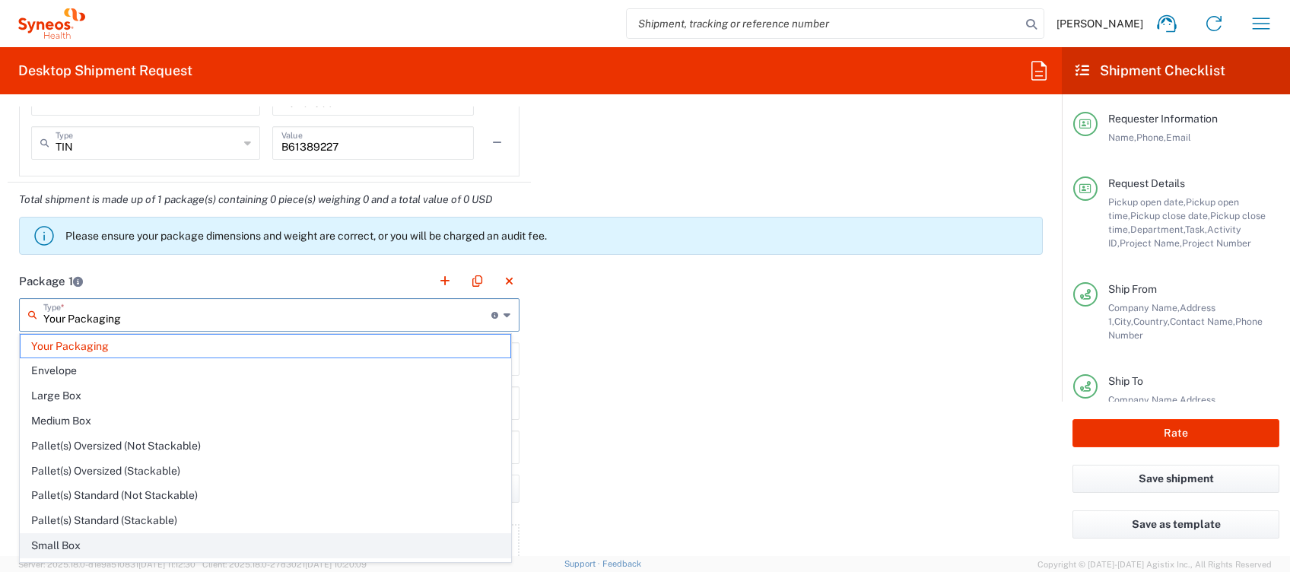
click at [141, 541] on span "Small Box" at bounding box center [266, 546] width 490 height 24
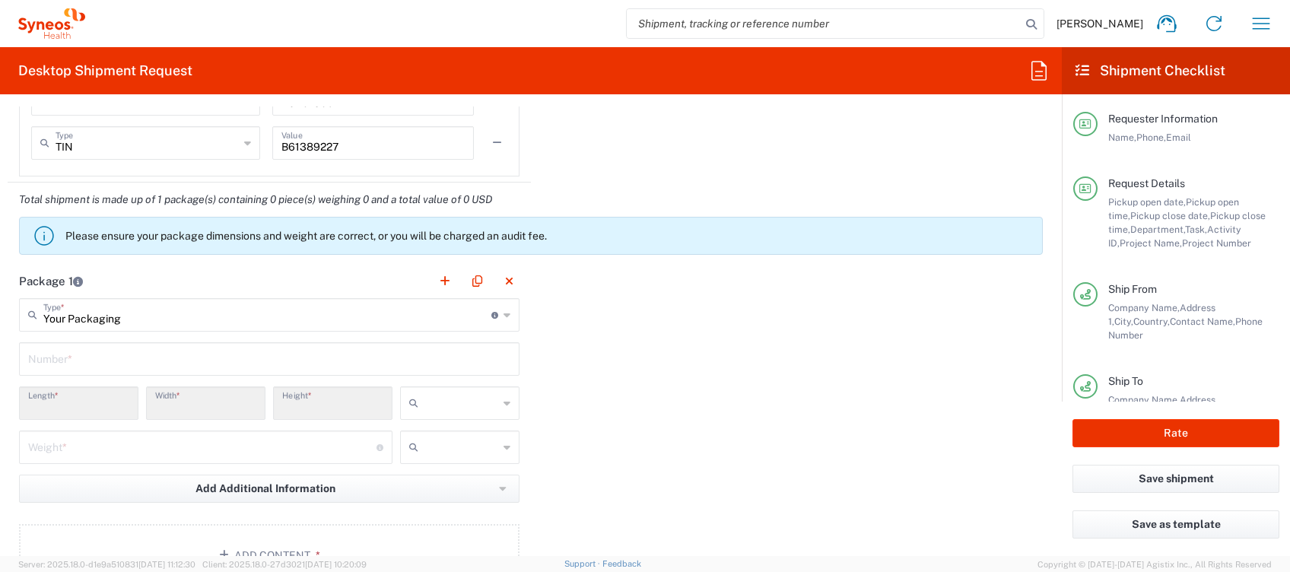
type input "Small Box"
type input "12.25"
type input "11"
type input "1.5"
type input "in"
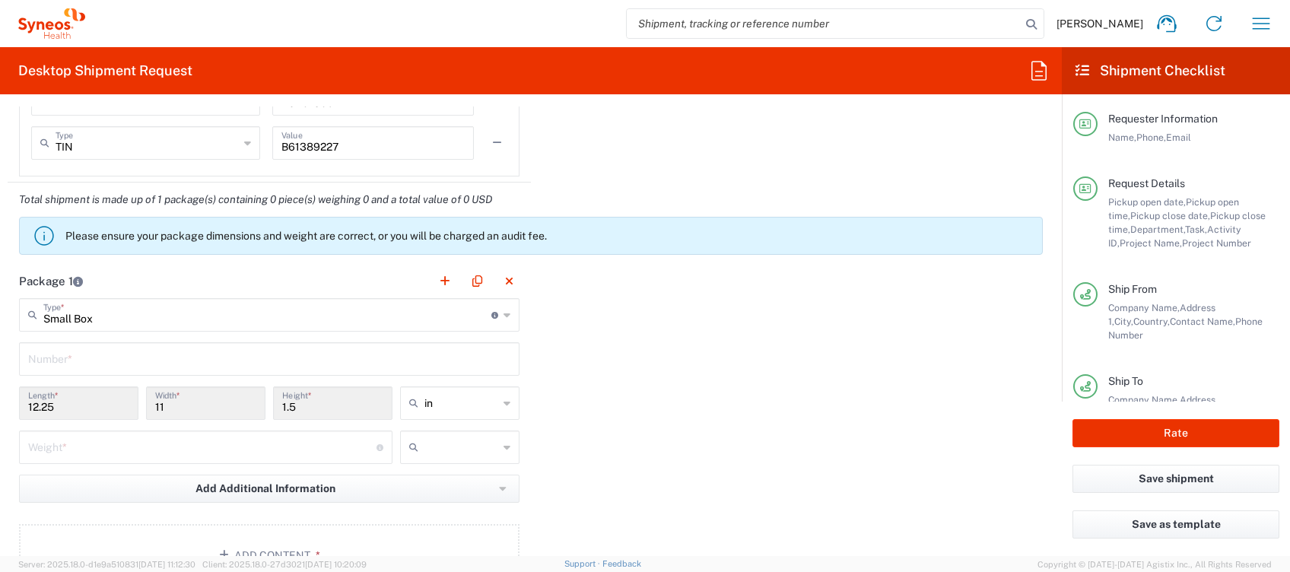
click at [503, 402] on icon at bounding box center [506, 403] width 7 height 24
click at [429, 459] on span "cm" at bounding box center [452, 459] width 114 height 24
type input "31.12"
type input "27.94"
type input "3.81"
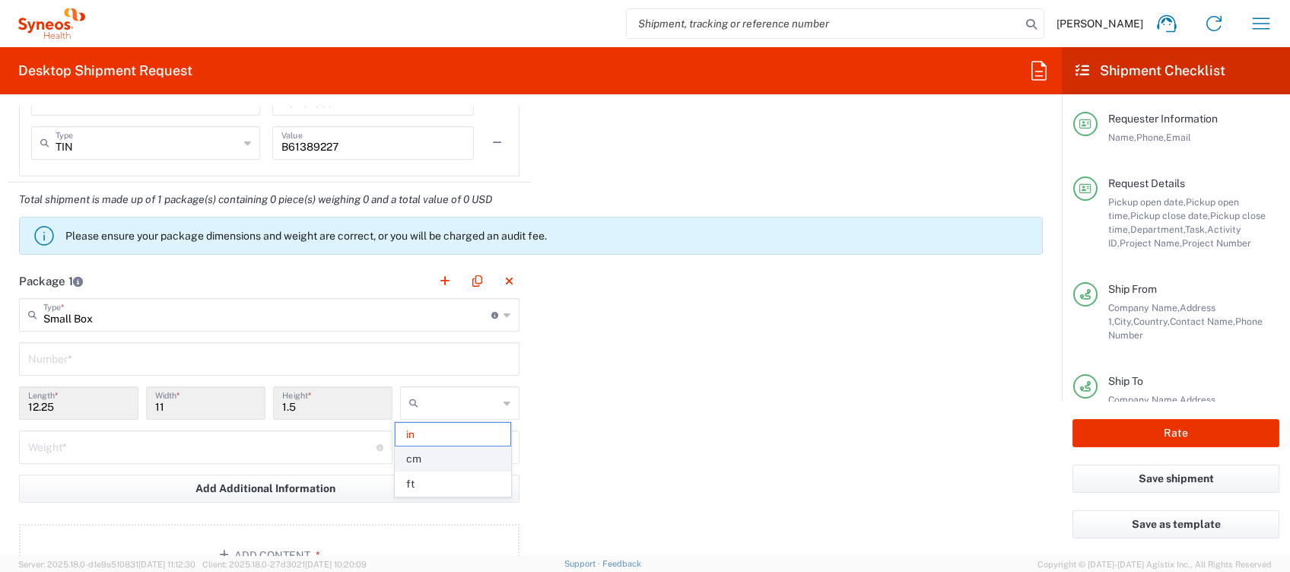
type input "cm"
click at [148, 439] on input "number" at bounding box center [202, 446] width 348 height 27
type input "2"
click at [503, 448] on icon at bounding box center [506, 447] width 7 height 24
click at [434, 475] on span "kgs" at bounding box center [452, 479] width 114 height 24
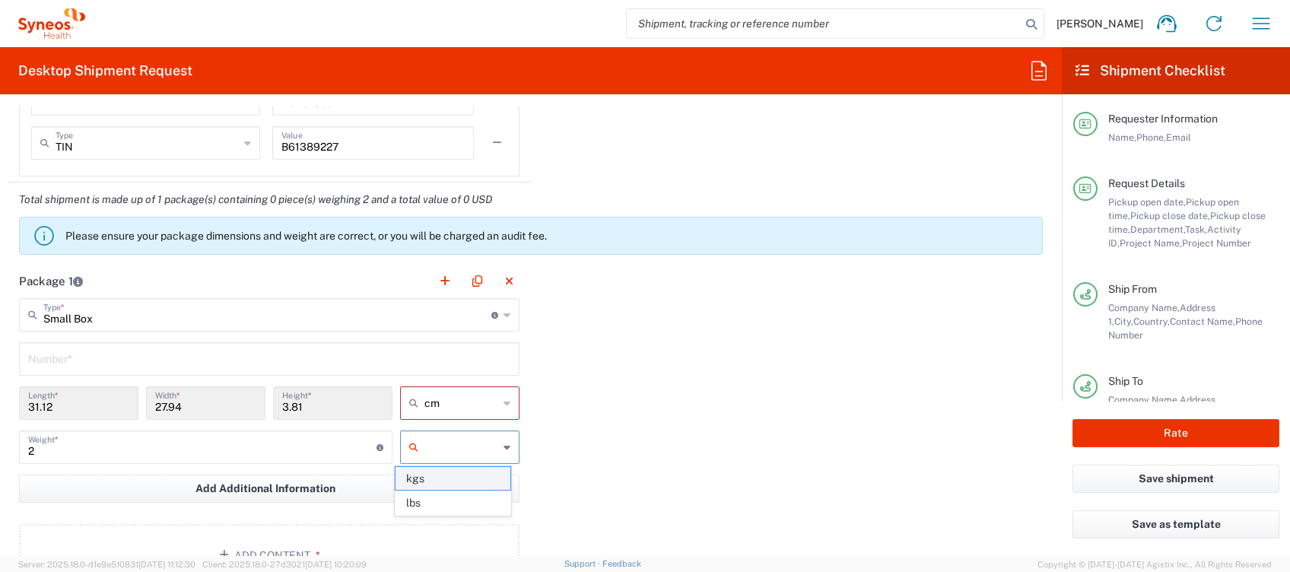
type input "kgs"
click at [130, 357] on input "text" at bounding box center [269, 358] width 482 height 27
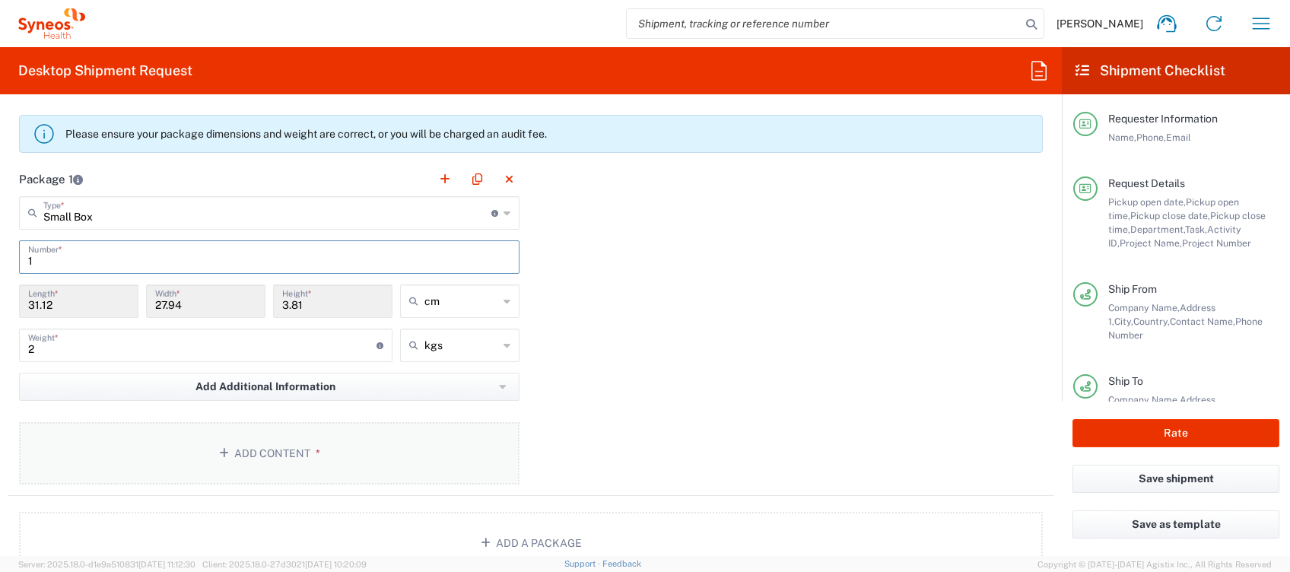
type input "1"
click at [231, 446] on button "Add Content *" at bounding box center [269, 453] width 500 height 62
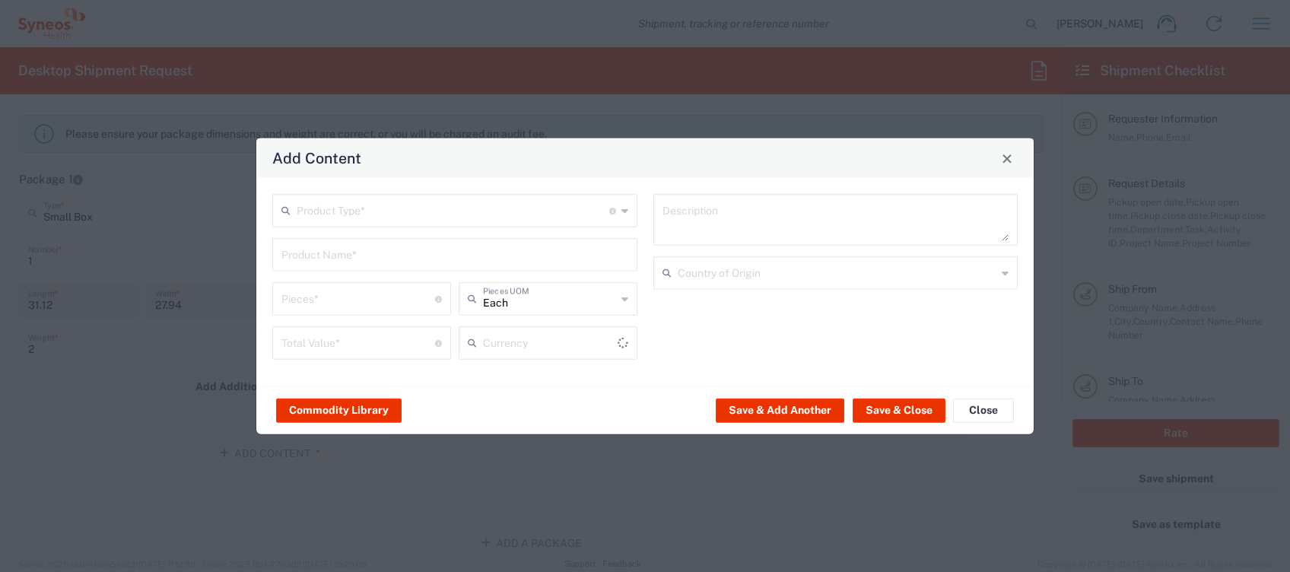
type input "US Dollar"
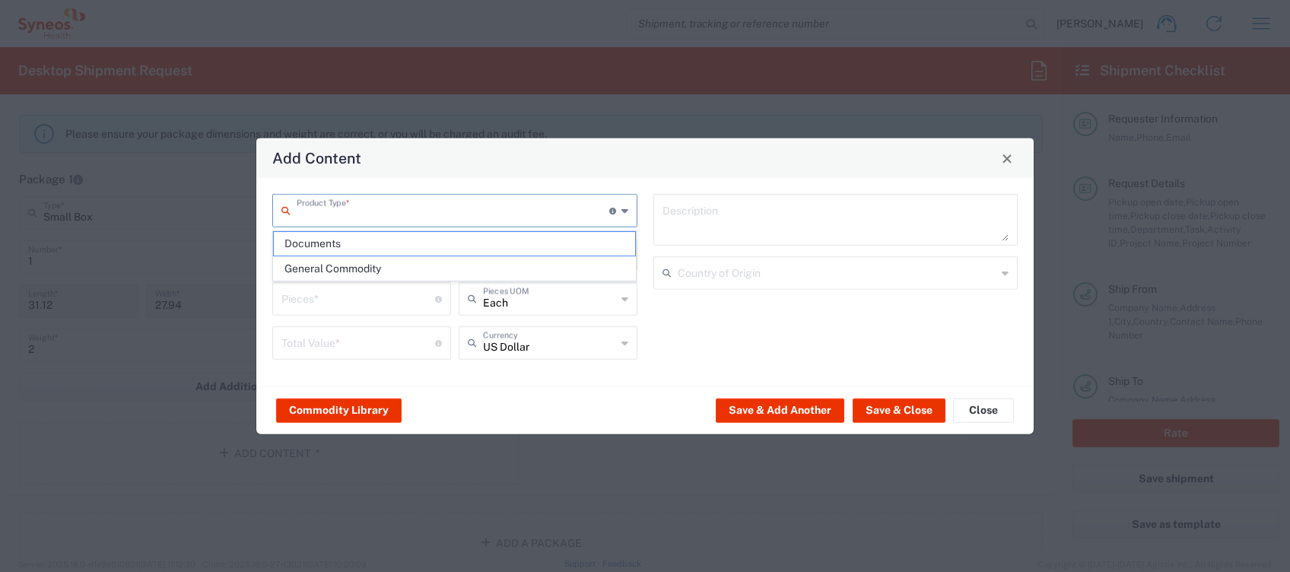
click at [339, 213] on input "text" at bounding box center [453, 209] width 313 height 27
click at [355, 262] on span "General Commodity" at bounding box center [455, 269] width 362 height 24
type input "General Commodity"
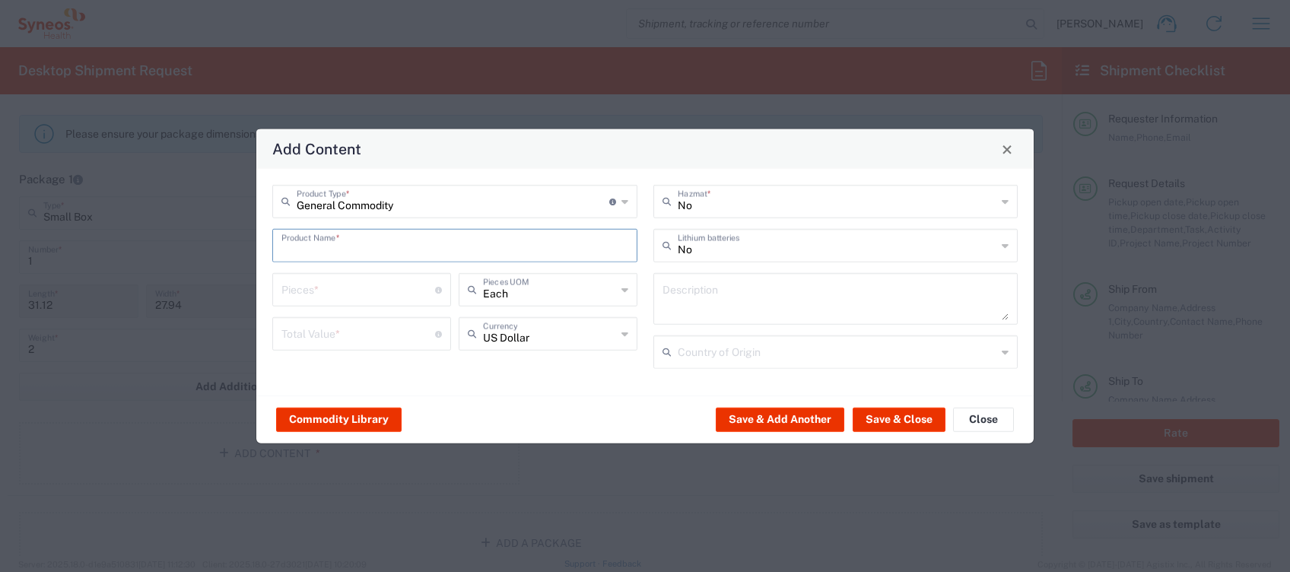
click at [347, 253] on input "text" at bounding box center [454, 244] width 347 height 27
drag, startPoint x: 328, startPoint y: 247, endPoint x: 317, endPoint y: 249, distance: 10.9
click at [323, 249] on input "dock" at bounding box center [454, 244] width 347 height 27
drag, startPoint x: 302, startPoint y: 250, endPoint x: 209, endPoint y: 252, distance: 92.8
click at [212, 252] on div "Add Content General Commodity Product Type * Document: Paper document generated…" at bounding box center [645, 286] width 1290 height 572
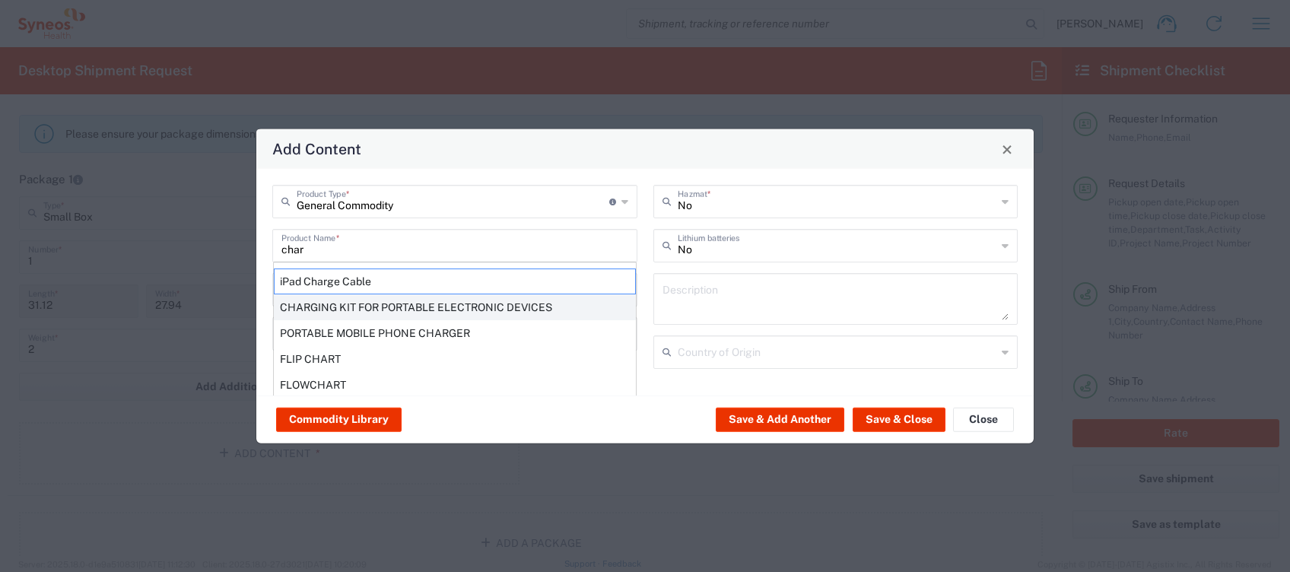
click at [322, 302] on div "CHARGING KIT FOR PORTABLE ELECTRONIC DEVICES" at bounding box center [455, 307] width 362 height 26
type input "CHARGING KIT FOR PORTABLE ELECTRONIC DEVICES"
type input "1"
type textarea "CHARGING KIT FOR PORTABLE ELECTRONIC DEVICES"
type input "[GEOGRAPHIC_DATA]"
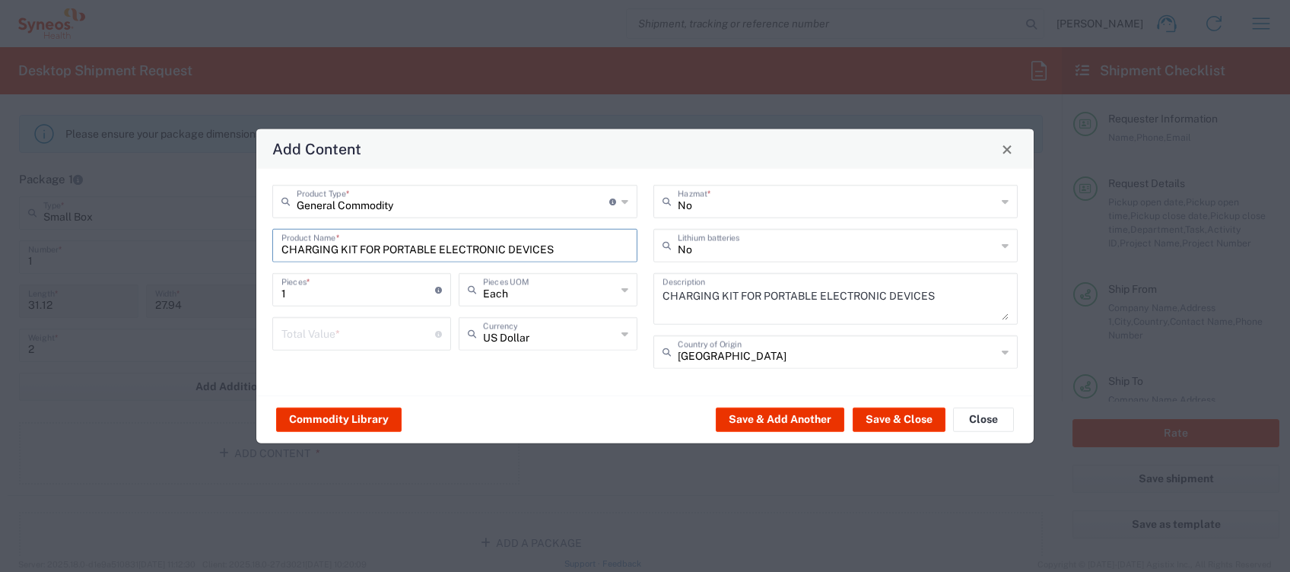
click at [624, 332] on icon at bounding box center [624, 334] width 7 height 24
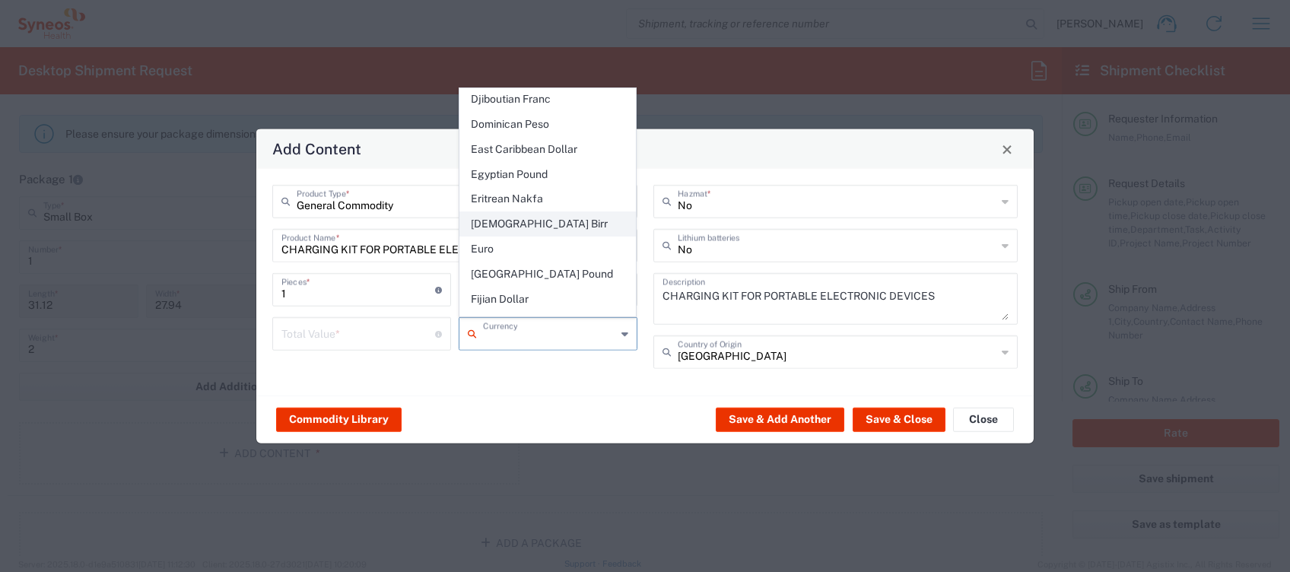
scroll to position [1318, 0]
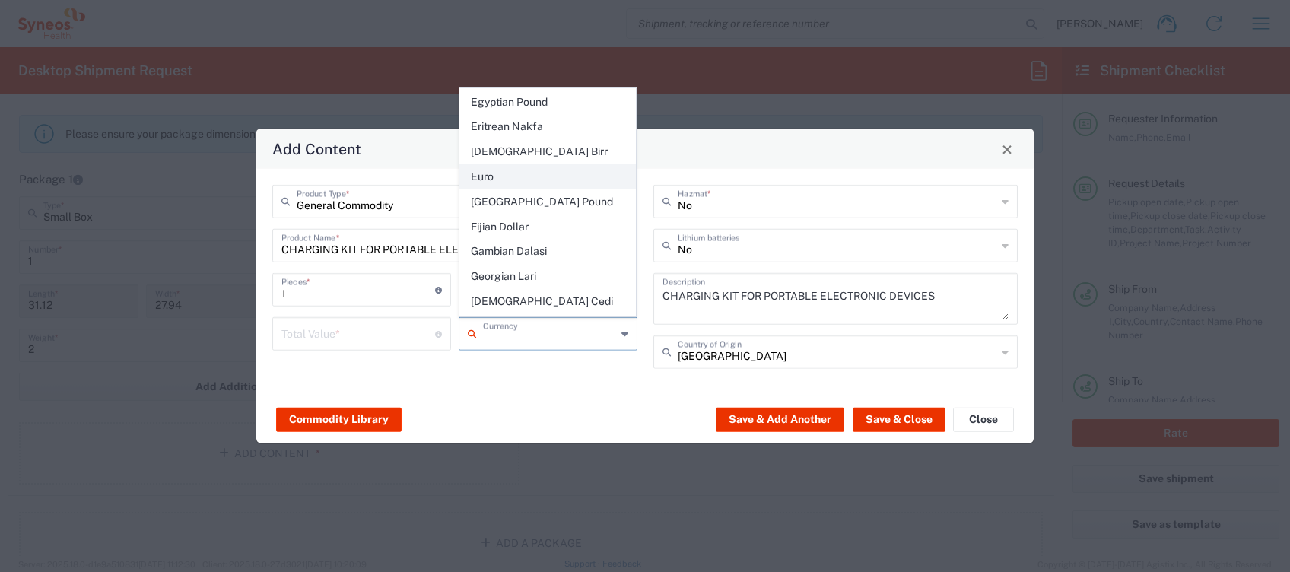
click at [499, 165] on span "Euro" at bounding box center [548, 177] width 176 height 24
type input "Euro"
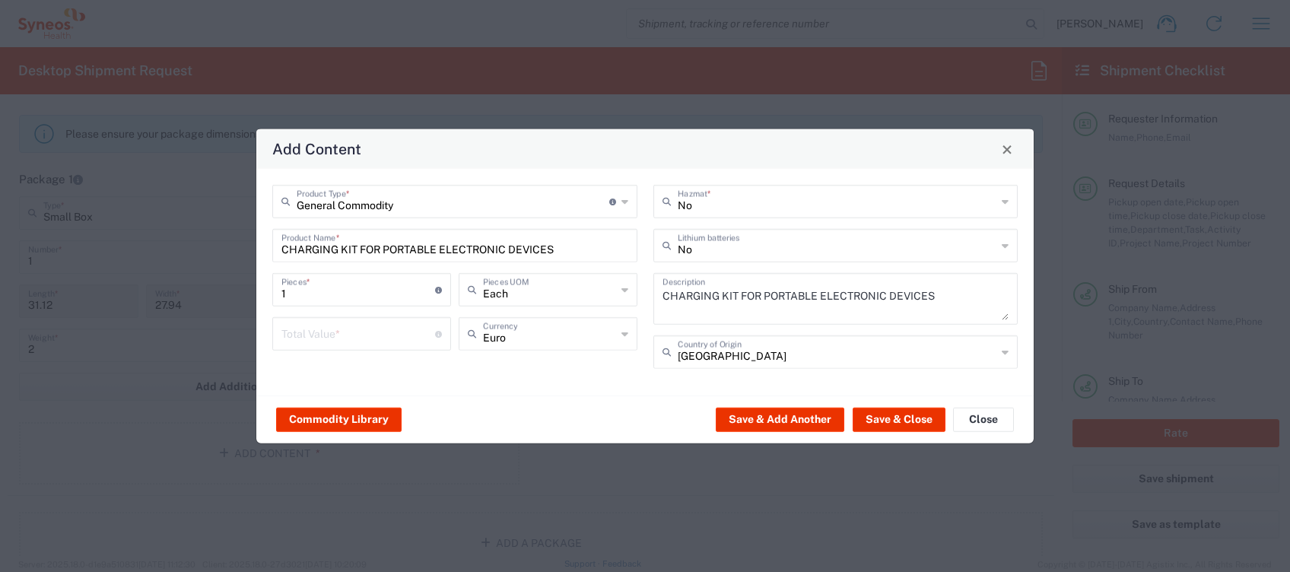
click at [351, 326] on input "number" at bounding box center [358, 332] width 154 height 27
type input "30"
click at [889, 414] on button "Save & Close" at bounding box center [899, 419] width 93 height 24
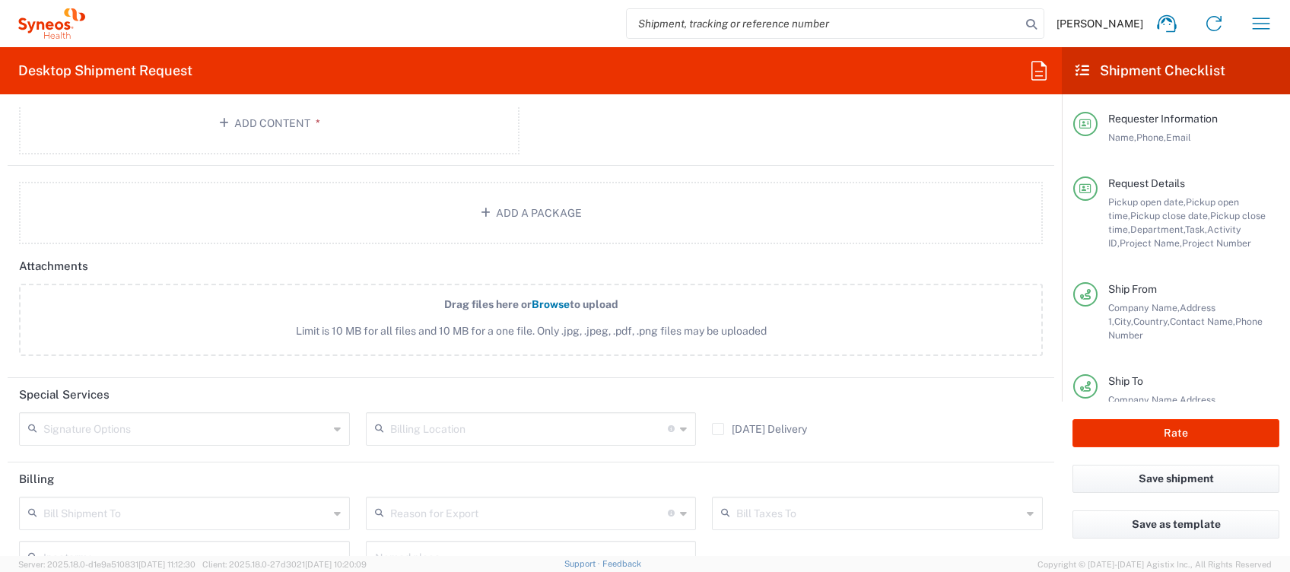
scroll to position [2028, 0]
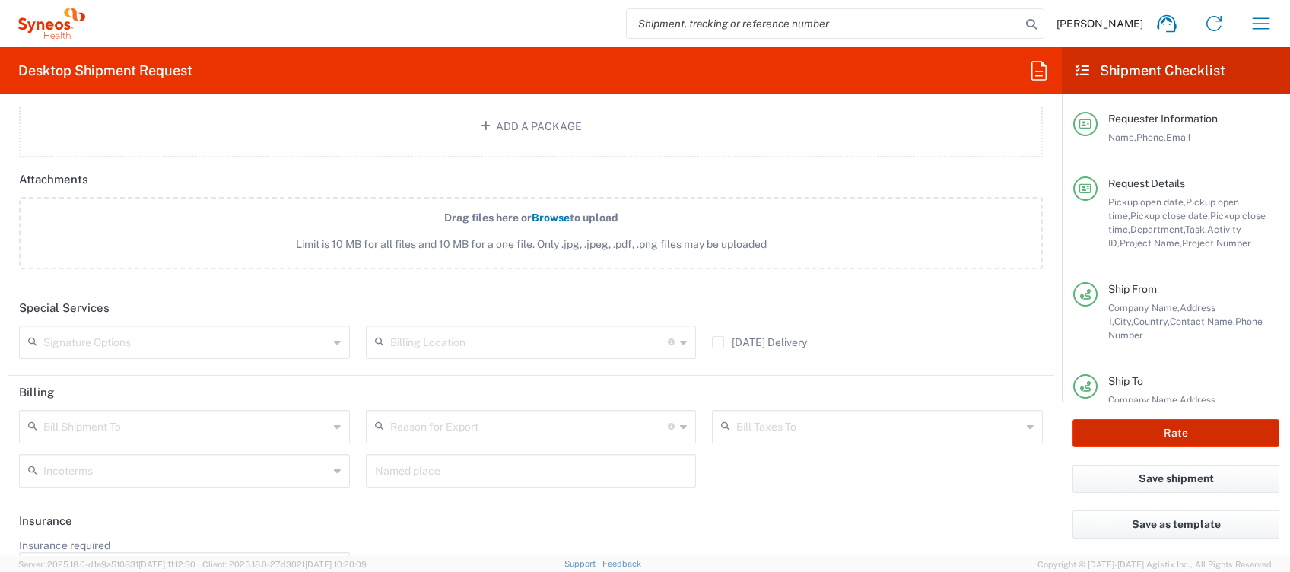
click at [1173, 430] on button "Rate" at bounding box center [1175, 433] width 207 height 28
type input "4510 DEPARTMENTAL EXPENSE"
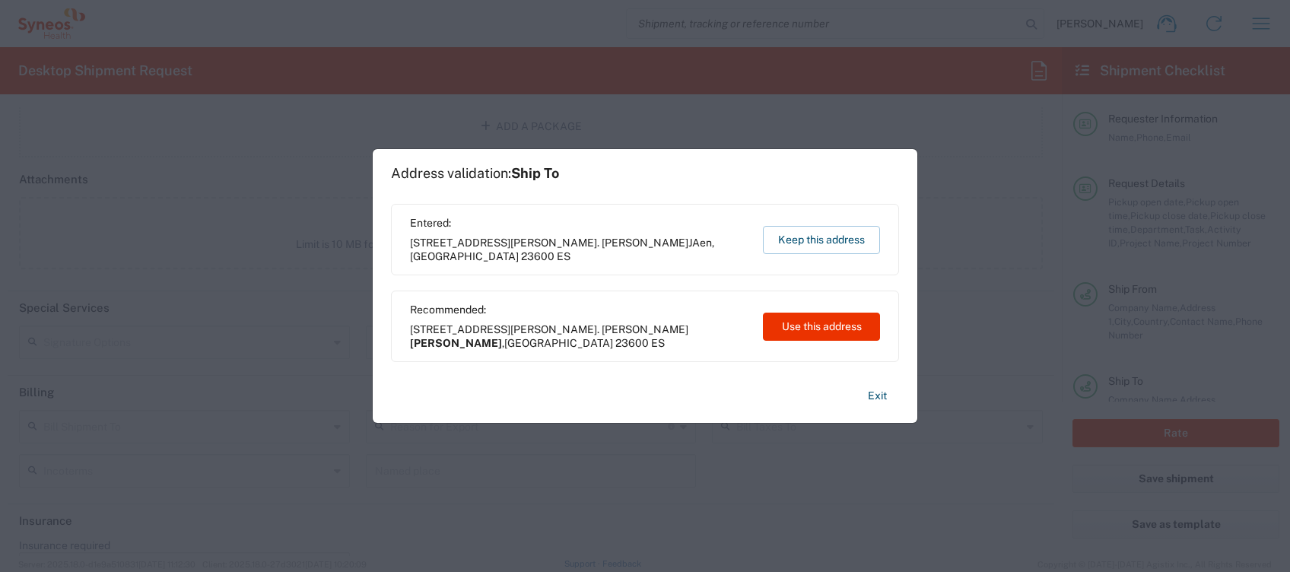
click at [815, 327] on button "Use this address" at bounding box center [821, 327] width 117 height 28
type input "[PERSON_NAME]"
type input "[GEOGRAPHIC_DATA]"
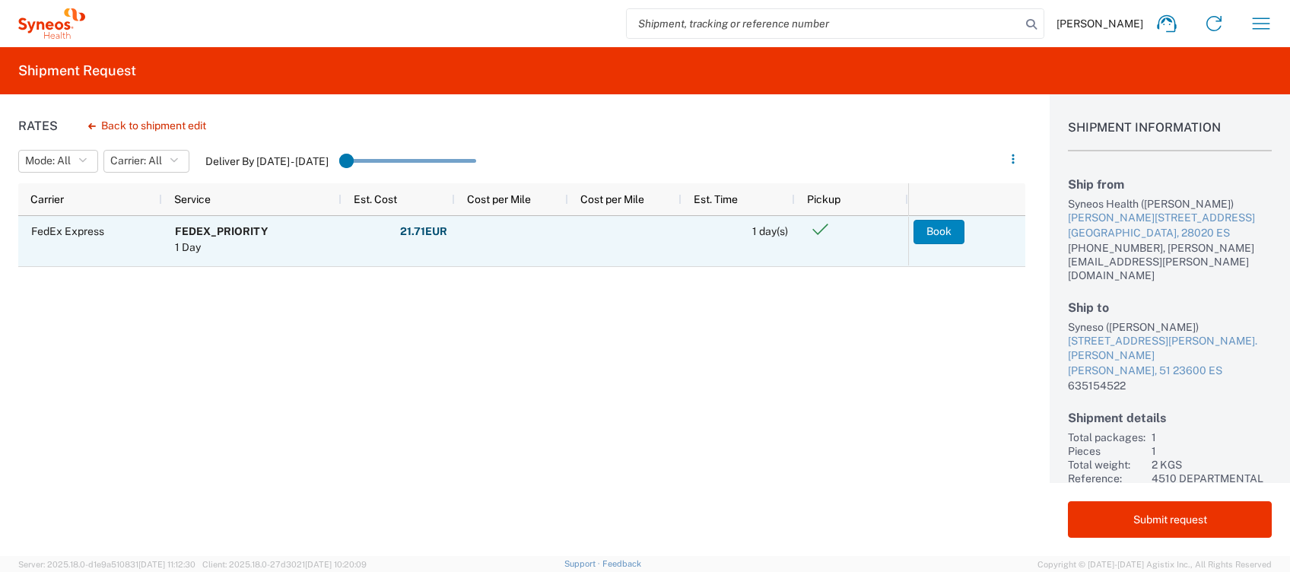
click at [943, 231] on button "Book" at bounding box center [938, 232] width 51 height 24
